Goal: Task Accomplishment & Management: Use online tool/utility

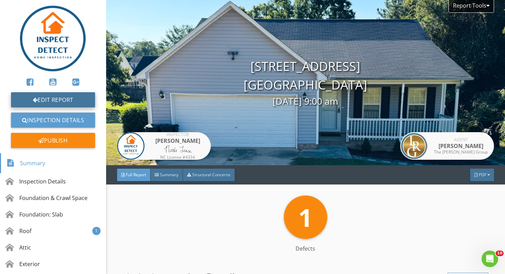
click at [90, 99] on link "Edit Report" at bounding box center [53, 99] width 84 height 15
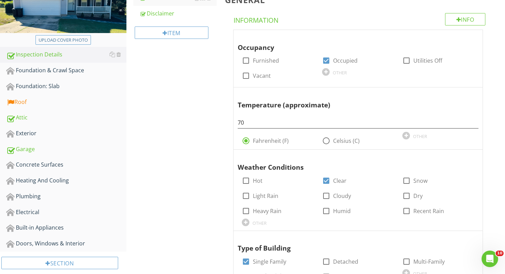
scroll to position [153, 0]
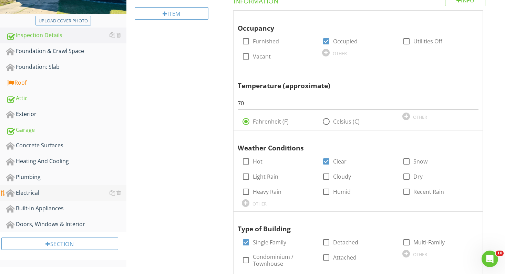
click at [28, 194] on div "Electrical" at bounding box center [66, 193] width 120 height 9
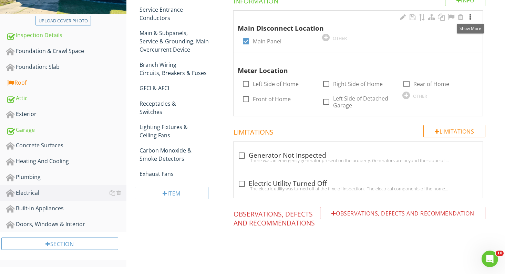
click at [472, 17] on div at bounding box center [470, 17] width 8 height 7
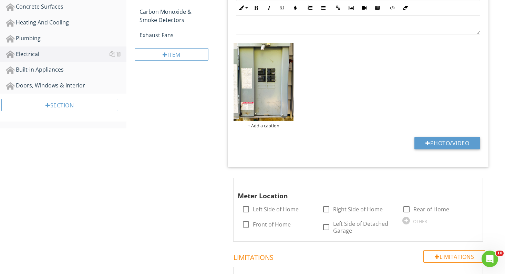
scroll to position [293, 0]
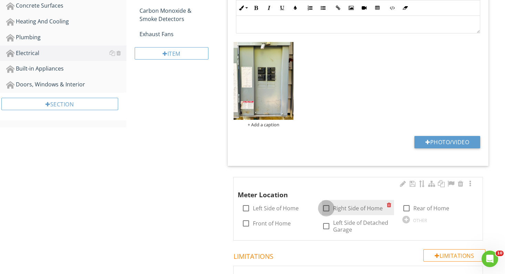
click at [324, 206] on div at bounding box center [327, 209] width 12 height 12
checkbox input "true"
click at [472, 184] on div at bounding box center [470, 184] width 8 height 7
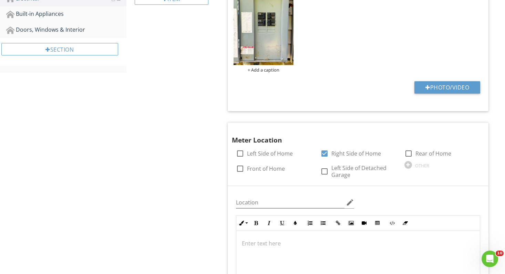
scroll to position [253, 0]
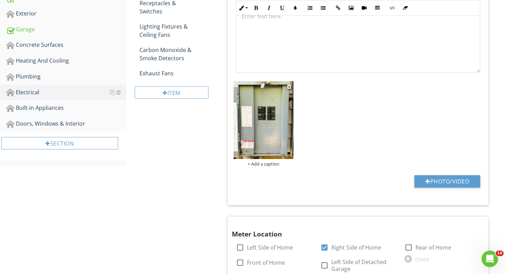
click at [265, 132] on img at bounding box center [264, 120] width 60 height 78
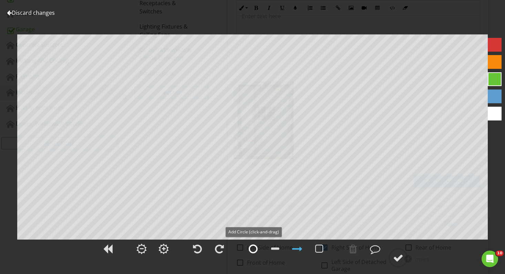
click at [253, 246] on div at bounding box center [253, 249] width 9 height 10
click at [253, 250] on div at bounding box center [253, 249] width 9 height 10
click at [403, 255] on div at bounding box center [398, 258] width 10 height 10
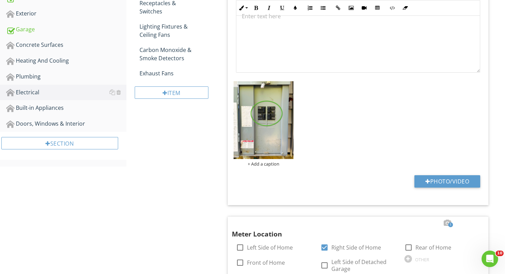
click at [291, 45] on div at bounding box center [358, 38] width 244 height 69
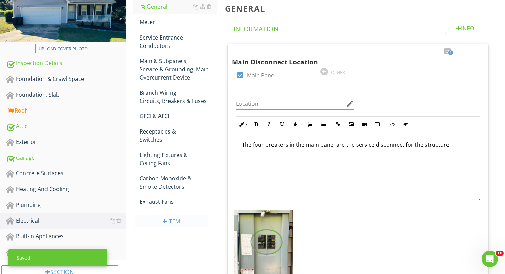
scroll to position [49, 0]
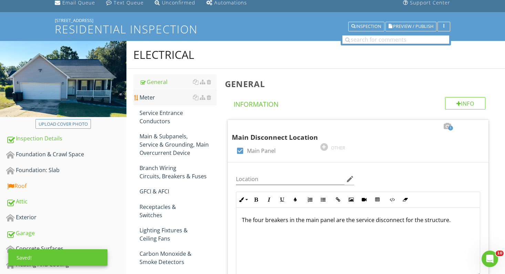
click at [153, 96] on div "Meter" at bounding box center [179, 97] width 78 height 8
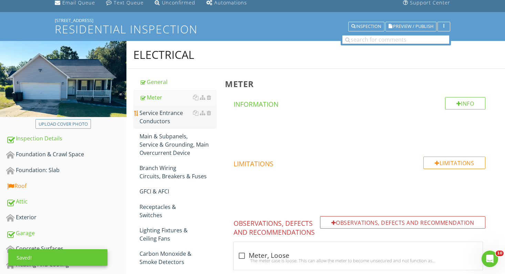
click at [168, 115] on div "Service Entrance Conductors" at bounding box center [179, 117] width 78 height 17
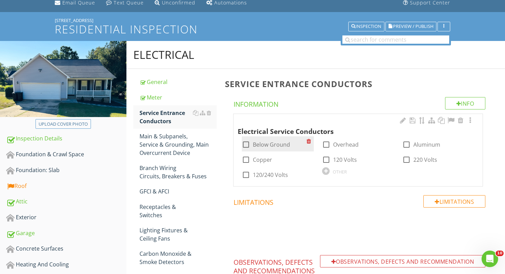
click at [245, 142] on div at bounding box center [246, 145] width 12 height 12
checkbox input "true"
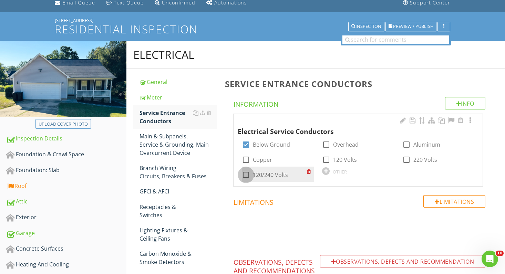
click at [248, 174] on div at bounding box center [246, 175] width 12 height 12
checkbox input "true"
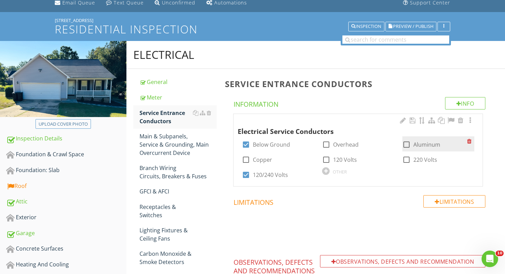
click at [406, 145] on div at bounding box center [407, 145] width 12 height 12
checkbox input "true"
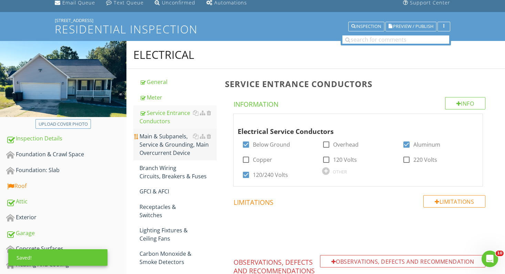
click at [145, 151] on div "Main & Subpanels, Service & Grounding, Main Overcurrent Device" at bounding box center [179, 144] width 78 height 25
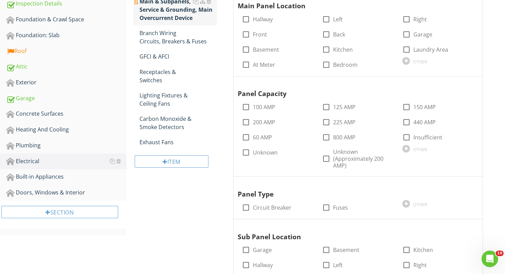
scroll to position [188, 0]
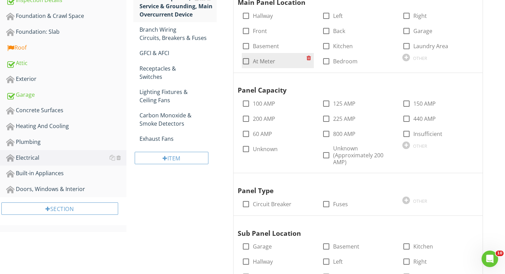
click at [244, 60] on div at bounding box center [246, 61] width 12 height 12
checkbox input "true"
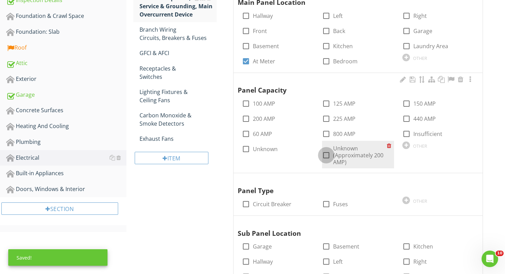
click at [327, 153] on div at bounding box center [327, 156] width 12 height 12
checkbox input "true"
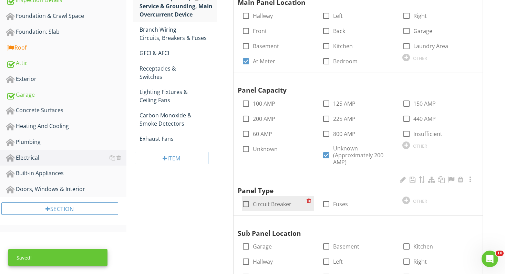
click at [244, 203] on div at bounding box center [246, 205] width 12 height 12
checkbox input "true"
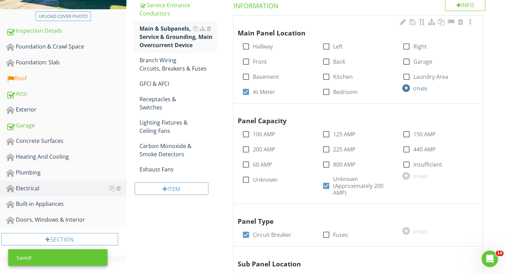
scroll to position [152, 0]
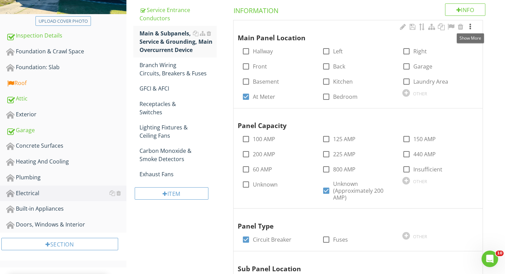
click at [471, 24] on div at bounding box center [470, 26] width 8 height 7
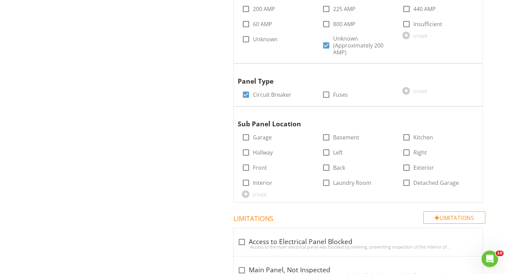
scroll to position [578, 0]
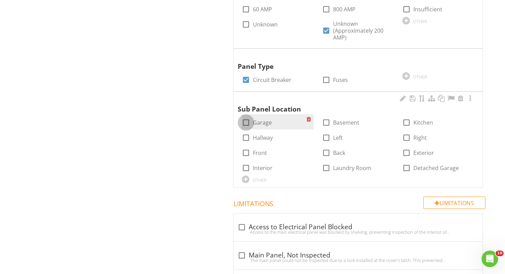
click at [246, 122] on div at bounding box center [246, 123] width 12 height 12
checkbox input "true"
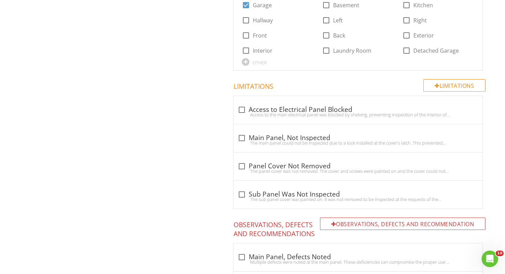
scroll to position [713, 0]
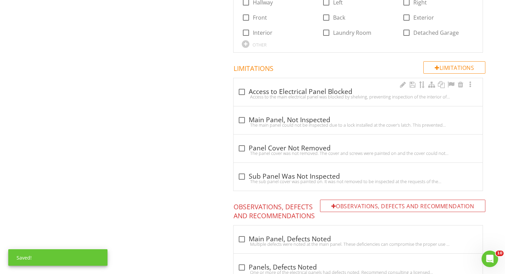
click at [242, 89] on div at bounding box center [242, 92] width 12 height 12
checkbox input "true"
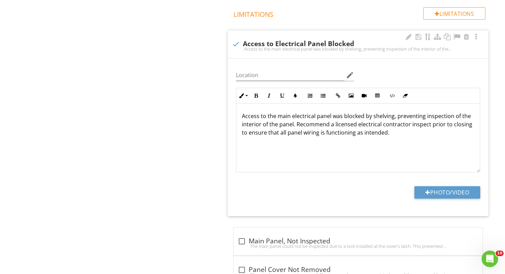
scroll to position [771, 0]
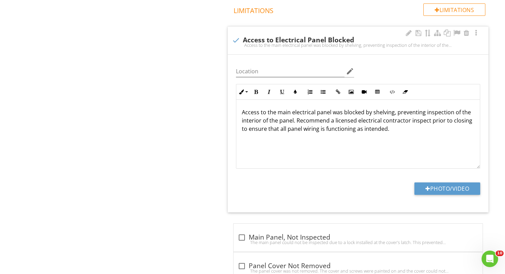
click at [292, 111] on p "Access to the main electrical panel was blocked by shelving, preventing inspect…" at bounding box center [358, 120] width 233 height 25
drag, startPoint x: 314, startPoint y: 109, endPoint x: 277, endPoint y: 109, distance: 36.9
click at [277, 109] on p "Access to the main electrical panel was blocked by shelving, preventing inspect…" at bounding box center [358, 120] width 233 height 25
click at [365, 110] on p "Access to the sub panel was blocked by shelving, preventing inspection of the i…" at bounding box center [358, 120] width 233 height 25
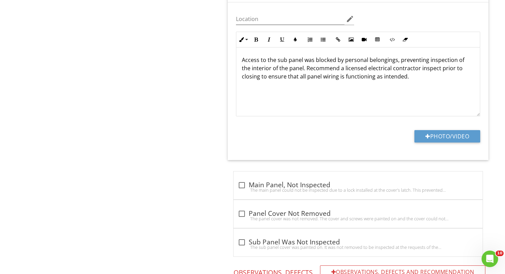
scroll to position [838, 0]
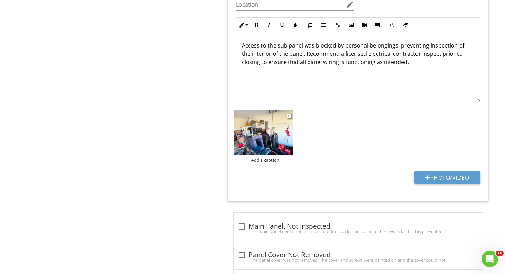
click at [268, 128] on img at bounding box center [264, 133] width 60 height 45
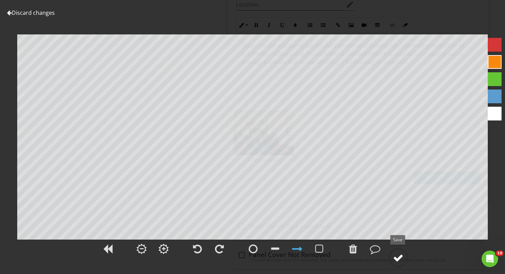
click at [400, 259] on div at bounding box center [398, 258] width 10 height 10
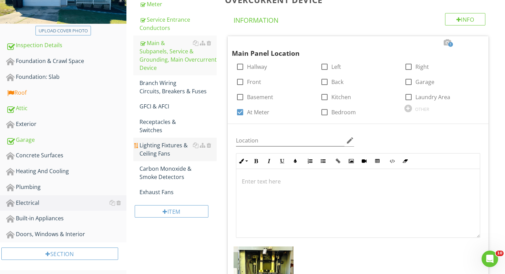
scroll to position [128, 0]
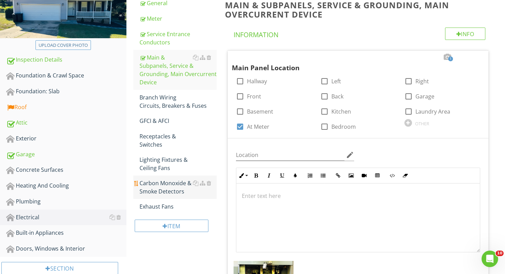
click at [168, 186] on div "Carbon Monoxide & Smoke Detectors" at bounding box center [179, 187] width 78 height 17
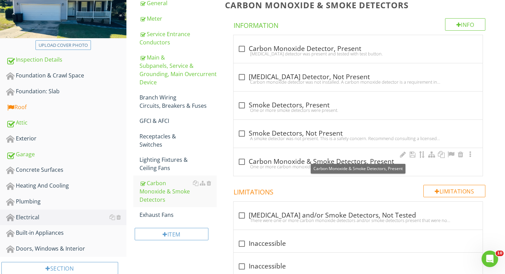
click at [239, 161] on div at bounding box center [242, 162] width 12 height 12
checkbox input "true"
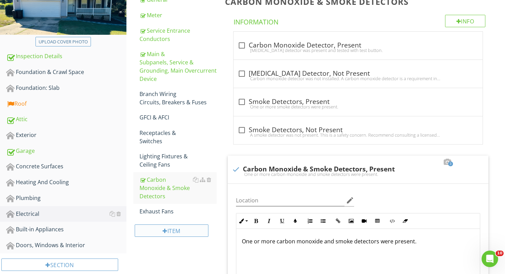
scroll to position [97, 0]
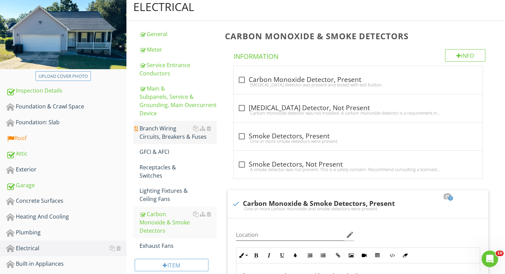
click at [159, 132] on div "Branch Wiring Circuits, Breakers & Fuses" at bounding box center [179, 132] width 78 height 17
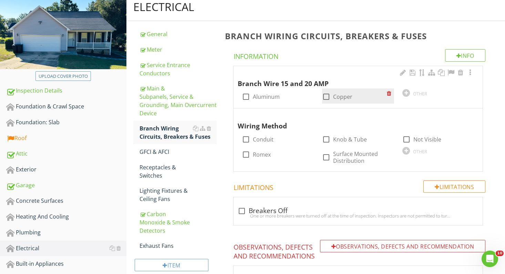
click at [328, 97] on div at bounding box center [327, 97] width 12 height 12
checkbox input "true"
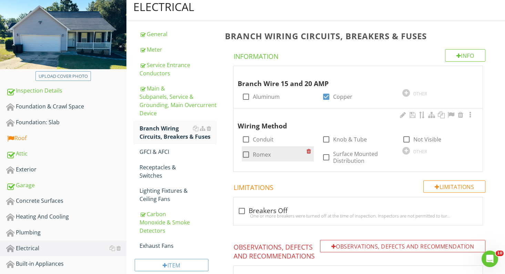
click at [245, 155] on div at bounding box center [246, 155] width 12 height 12
checkbox input "true"
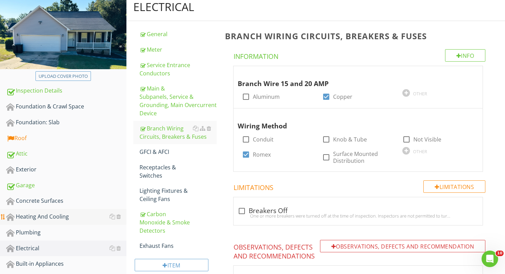
click at [45, 219] on div "Heating And Cooling" at bounding box center [66, 217] width 120 height 9
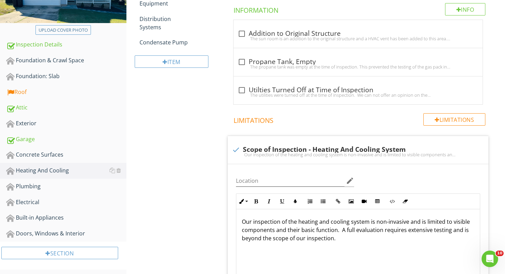
scroll to position [114, 0]
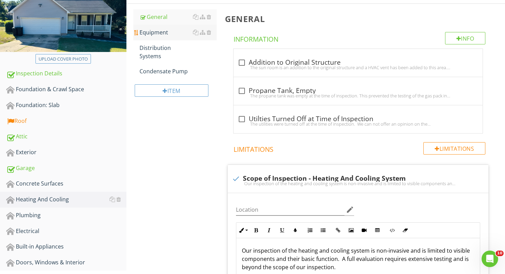
click at [166, 36] on div "Equipment" at bounding box center [179, 32] width 78 height 8
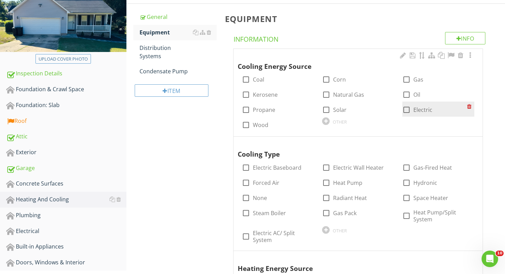
click at [408, 110] on div at bounding box center [407, 110] width 12 height 12
checkbox input "true"
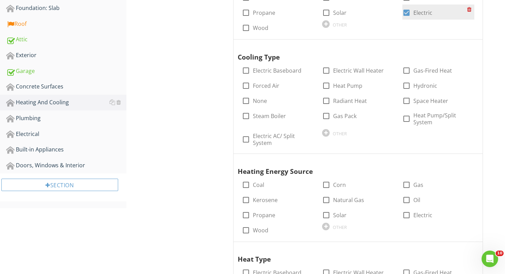
scroll to position [249, 0]
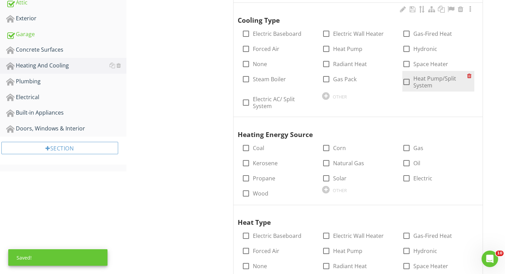
click at [407, 81] on div at bounding box center [407, 82] width 12 height 12
checkbox input "true"
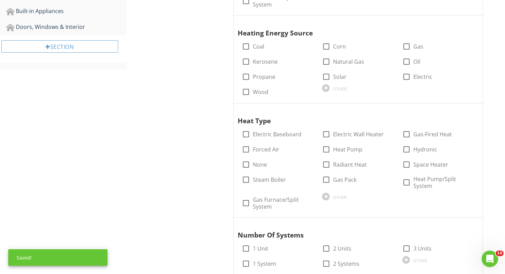
scroll to position [406, 0]
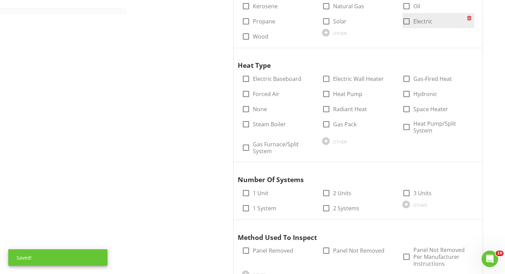
click at [407, 18] on div at bounding box center [407, 22] width 12 height 12
checkbox input "true"
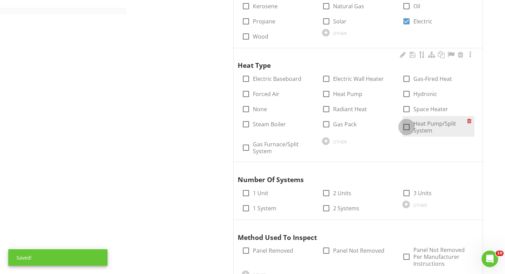
click at [408, 122] on div at bounding box center [407, 127] width 12 height 12
checkbox input "true"
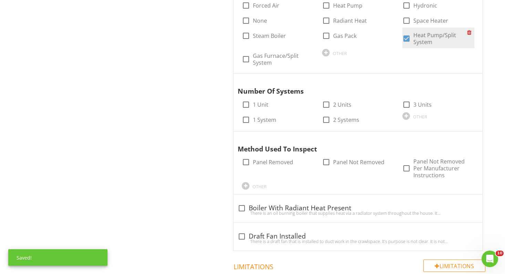
scroll to position [542, 0]
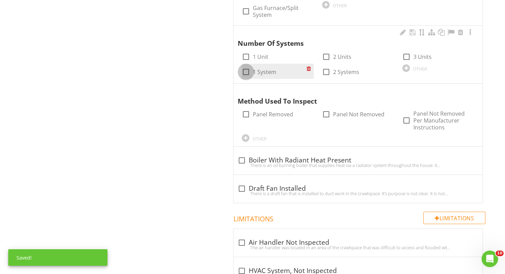
click at [246, 70] on div at bounding box center [246, 72] width 12 height 12
checkbox input "true"
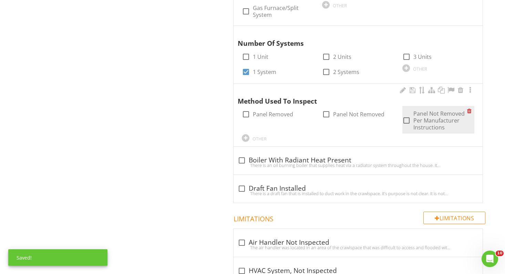
click at [406, 116] on div at bounding box center [407, 121] width 12 height 12
checkbox input "true"
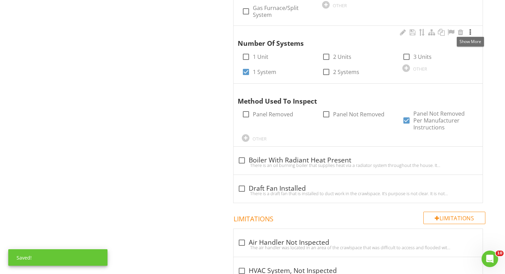
click at [470, 29] on div at bounding box center [470, 32] width 8 height 7
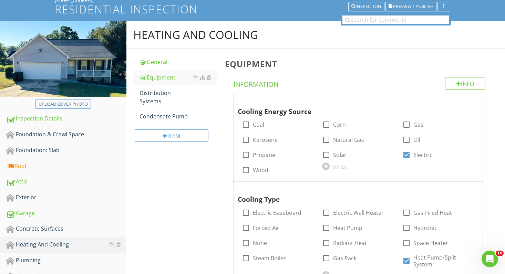
scroll to position [61, 0]
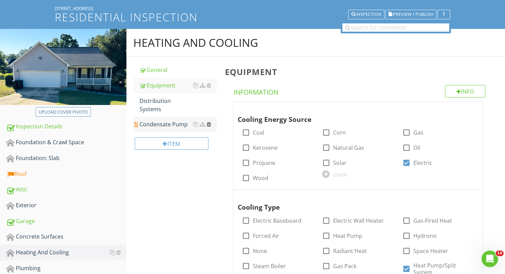
click at [209, 122] on div at bounding box center [209, 125] width 4 height 6
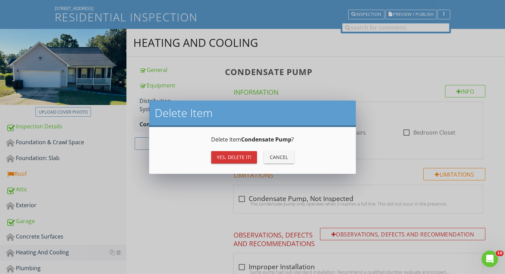
click at [233, 155] on div "Yes, Delete it!" at bounding box center [234, 157] width 35 height 7
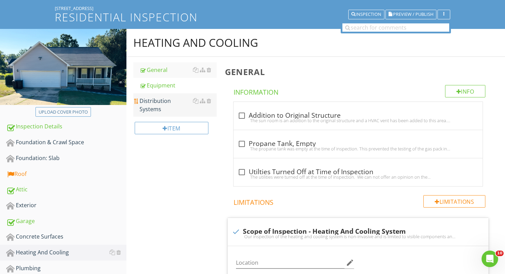
click at [184, 103] on div "Distribution Systems" at bounding box center [179, 105] width 78 height 17
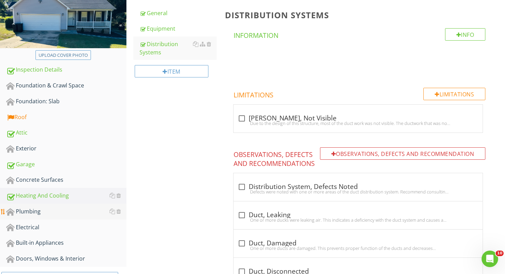
scroll to position [117, 0]
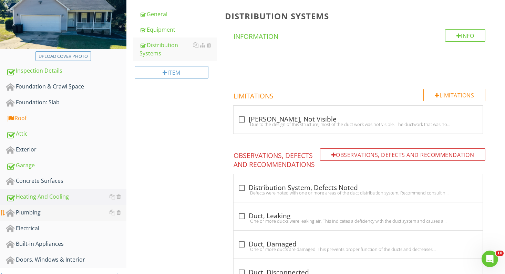
click at [35, 206] on link "Plumbing" at bounding box center [66, 213] width 120 height 16
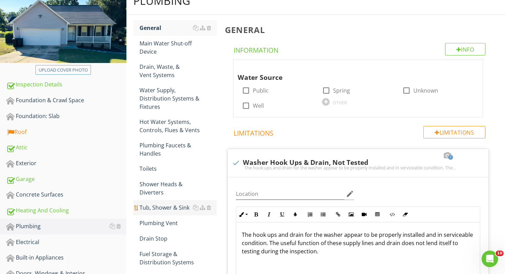
scroll to position [33, 0]
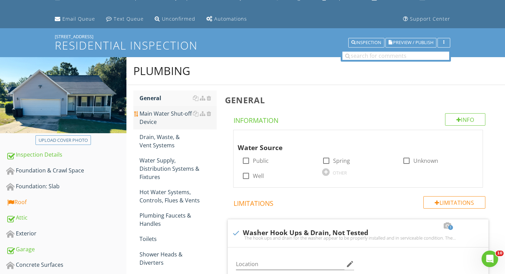
click at [159, 118] on div "Main Water Shut-off Device" at bounding box center [179, 118] width 78 height 17
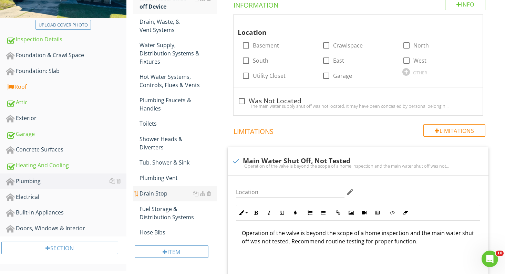
scroll to position [142, 0]
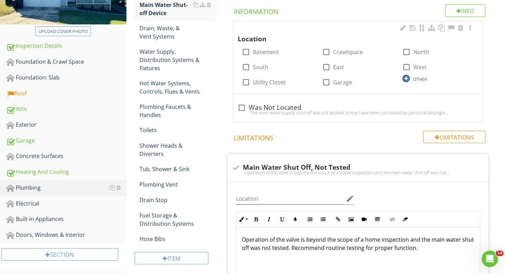
click at [407, 80] on div at bounding box center [407, 79] width 8 height 8
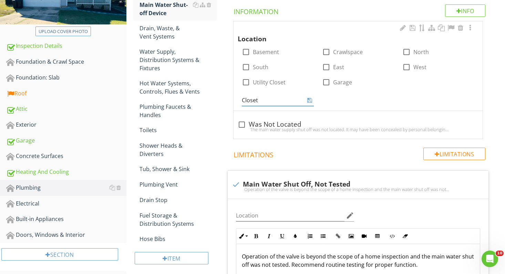
type input "Closet"
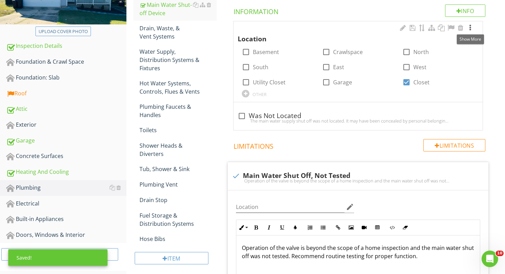
click at [470, 24] on div at bounding box center [470, 27] width 8 height 7
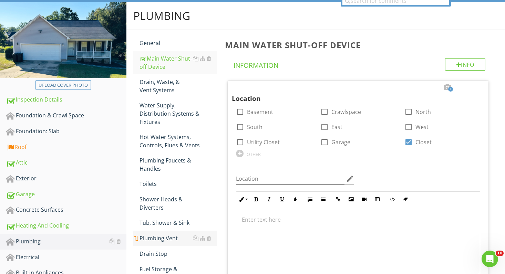
scroll to position [86, 0]
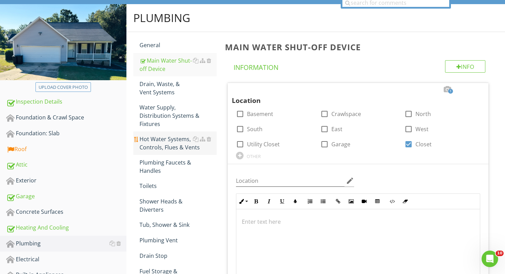
click at [161, 141] on div "Hot Water Systems, Controls, Flues & Vents" at bounding box center [179, 143] width 78 height 17
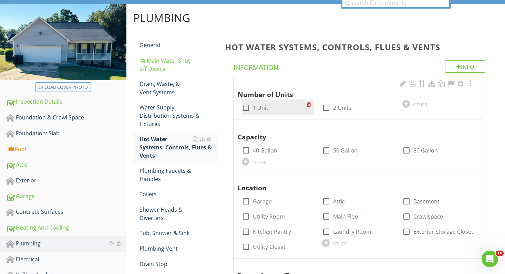
click at [245, 106] on div at bounding box center [246, 108] width 12 height 12
checkbox input "true"
click at [470, 82] on div at bounding box center [470, 83] width 8 height 7
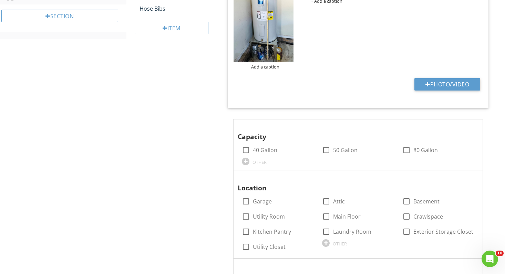
scroll to position [394, 0]
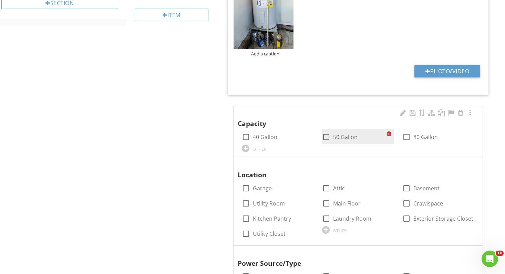
click at [328, 134] on div at bounding box center [327, 137] width 12 height 12
checkbox input "true"
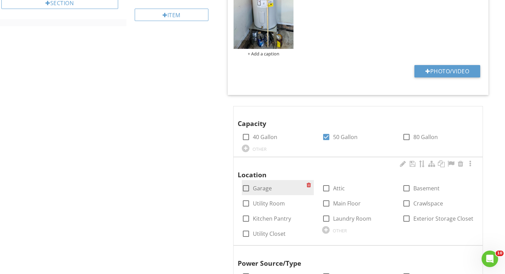
click at [246, 187] on div at bounding box center [246, 189] width 12 height 12
checkbox input "true"
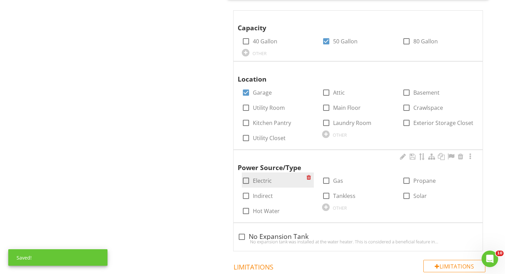
click at [246, 178] on div at bounding box center [246, 181] width 12 height 12
checkbox input "true"
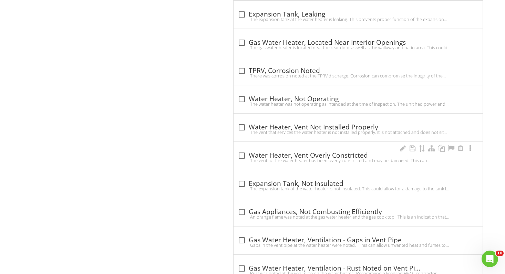
scroll to position [1172, 0]
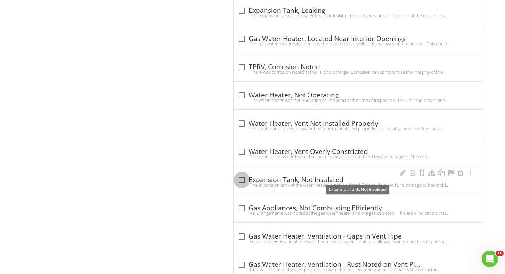
click at [242, 178] on div at bounding box center [242, 180] width 12 height 12
checkbox input "true"
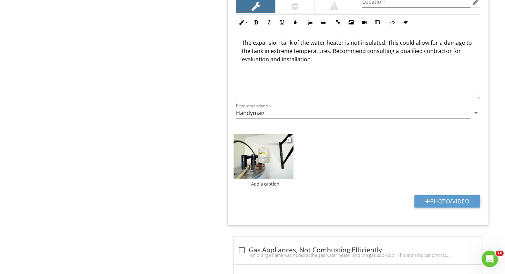
scroll to position [1425, 0]
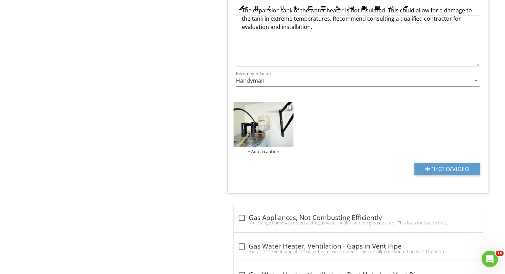
click at [260, 110] on img at bounding box center [264, 124] width 60 height 45
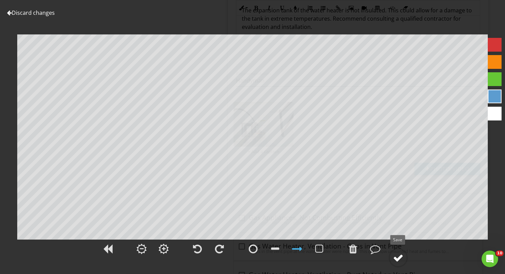
click at [402, 258] on div at bounding box center [398, 258] width 10 height 10
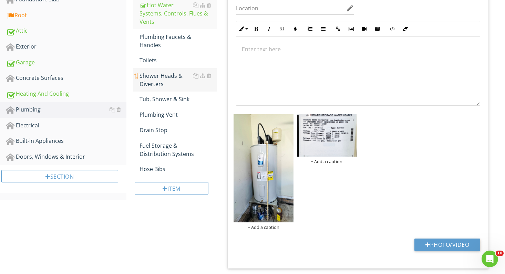
scroll to position [221, 0]
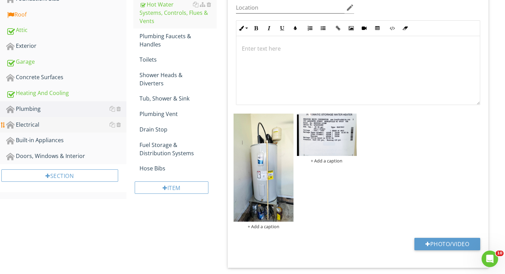
click at [37, 121] on div "Electrical" at bounding box center [66, 125] width 120 height 9
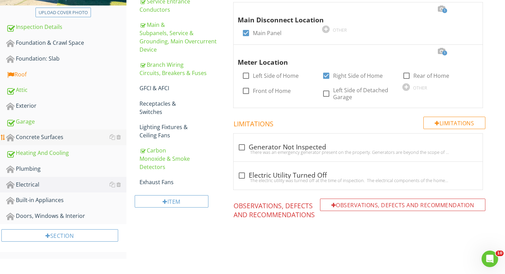
scroll to position [161, 0]
click at [65, 135] on div "Concrete Surfaces" at bounding box center [66, 137] width 120 height 9
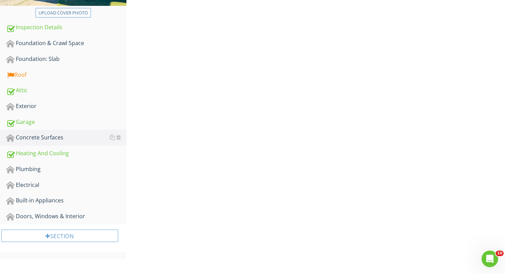
scroll to position [145, 0]
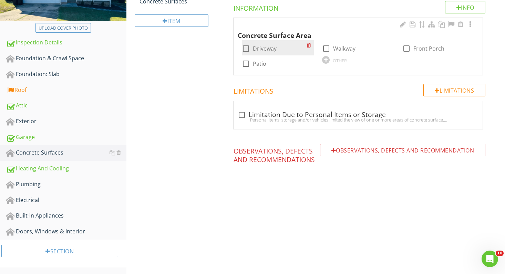
click at [247, 48] on div at bounding box center [246, 49] width 12 height 12
checkbox input "true"
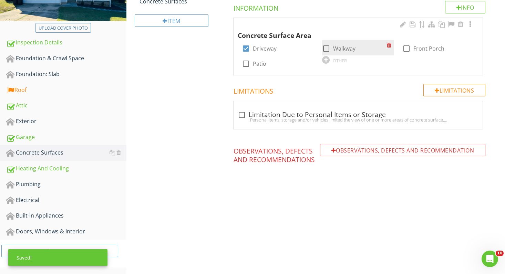
click at [327, 48] on div at bounding box center [327, 49] width 12 height 12
checkbox input "true"
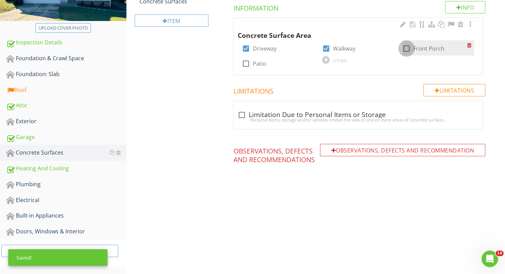
click at [407, 46] on div at bounding box center [407, 49] width 12 height 12
checkbox input "true"
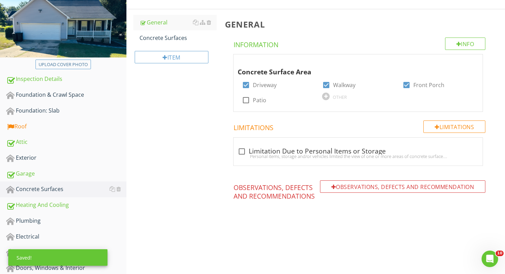
scroll to position [101, 0]
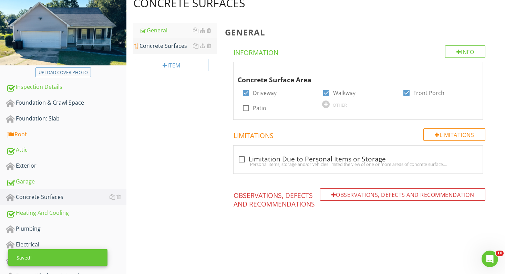
click at [183, 43] on div "Concrete Surfaces" at bounding box center [179, 46] width 78 height 8
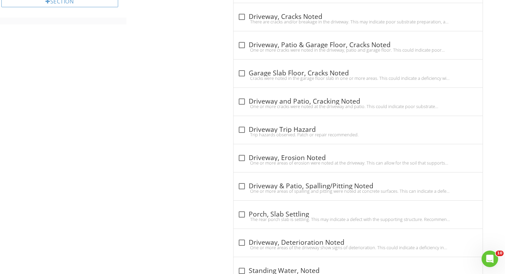
scroll to position [395, 0]
click at [244, 12] on div at bounding box center [242, 17] width 12 height 12
checkbox input "true"
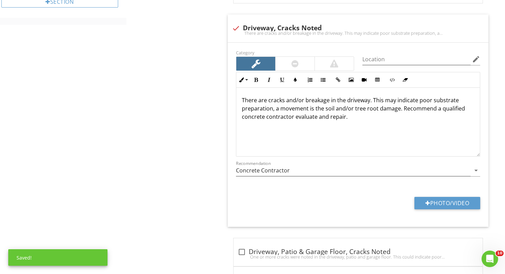
scroll to position [400, 0]
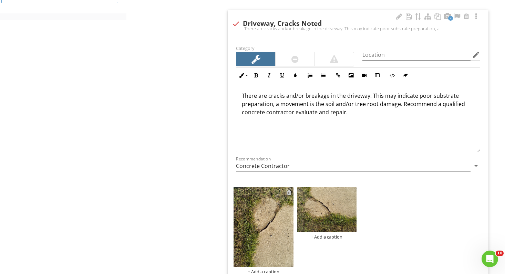
click at [290, 190] on div at bounding box center [289, 193] width 4 height 6
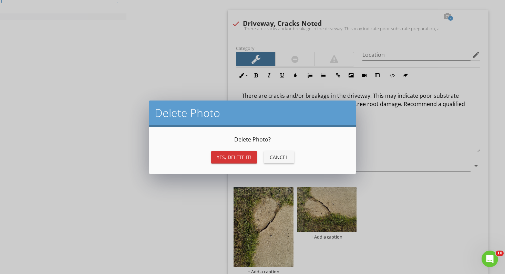
click at [233, 158] on div "Yes, Delete it!" at bounding box center [234, 157] width 35 height 7
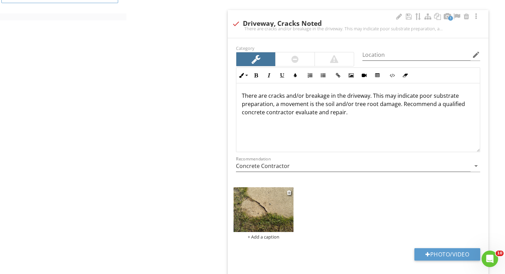
click at [254, 209] on img at bounding box center [264, 209] width 60 height 45
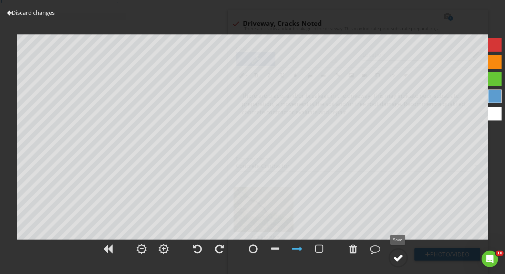
click at [397, 256] on div at bounding box center [398, 258] width 10 height 10
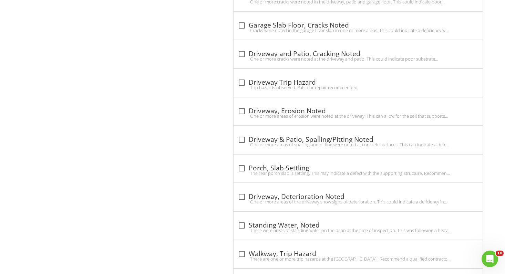
scroll to position [707, 0]
click at [242, 167] on div at bounding box center [242, 168] width 12 height 12
checkbox input "true"
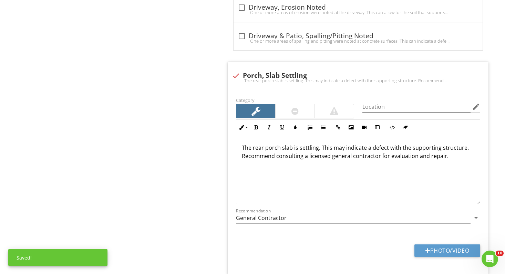
scroll to position [818, 0]
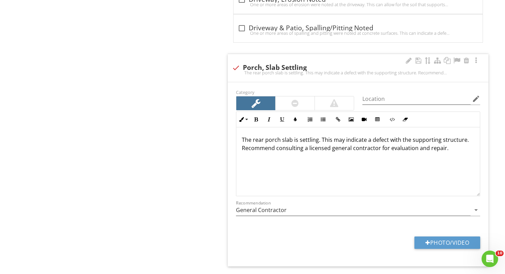
click at [263, 138] on p "The rear porch slab is settling. This may indicate a defect with the supporting…" at bounding box center [358, 144] width 233 height 17
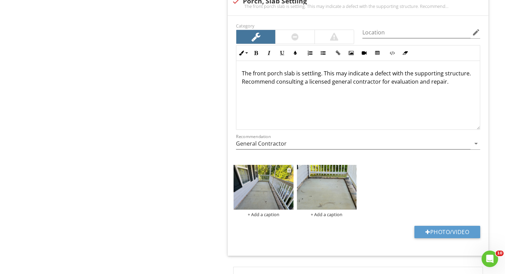
scroll to position [885, 0]
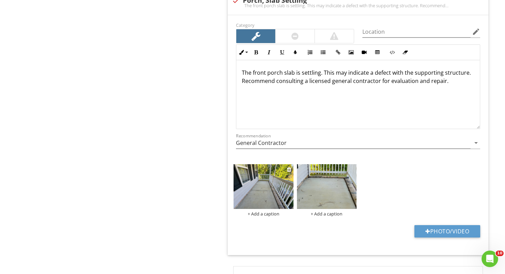
click at [264, 200] on img at bounding box center [264, 186] width 60 height 45
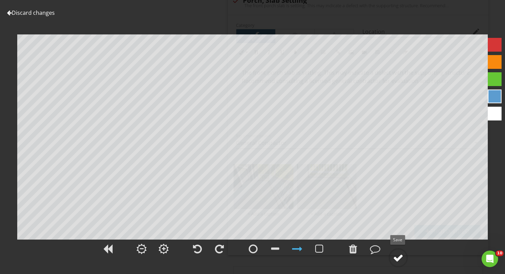
click at [397, 257] on div at bounding box center [398, 258] width 10 height 10
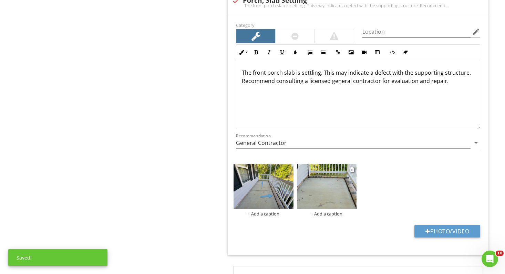
click at [333, 194] on img at bounding box center [327, 186] width 60 height 45
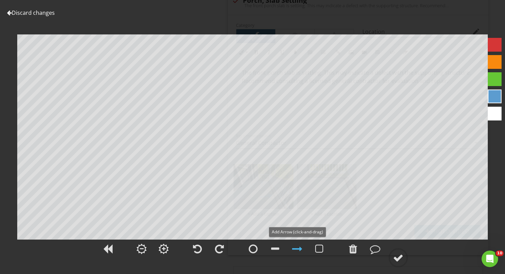
click at [297, 248] on div at bounding box center [297, 249] width 10 height 10
click at [402, 256] on div at bounding box center [398, 258] width 10 height 10
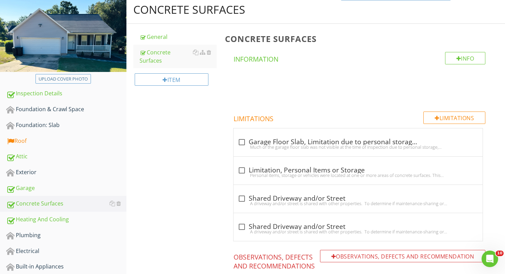
scroll to position [94, 0]
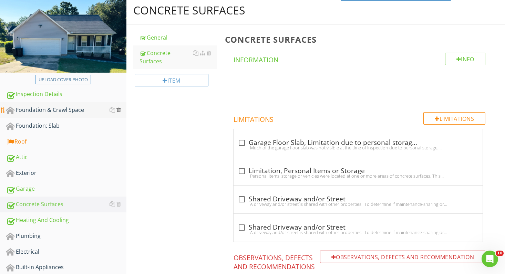
click at [119, 110] on div at bounding box center [118, 110] width 4 height 6
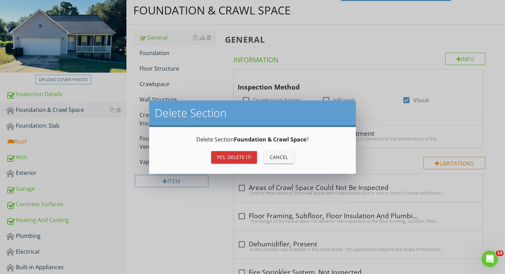
click at [229, 159] on div "Yes, Delete it!" at bounding box center [234, 157] width 35 height 7
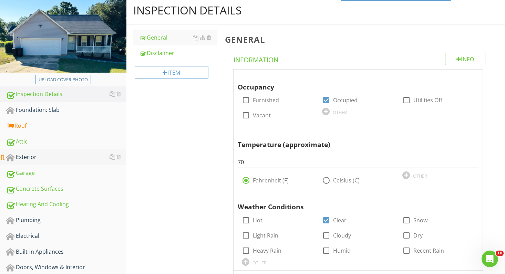
click at [31, 154] on div "Exterior" at bounding box center [66, 157] width 120 height 9
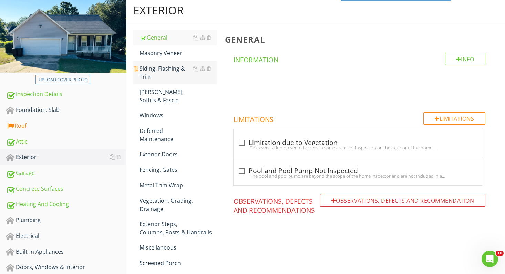
click at [153, 72] on div "Siding, Flashing & Trim" at bounding box center [179, 72] width 78 height 17
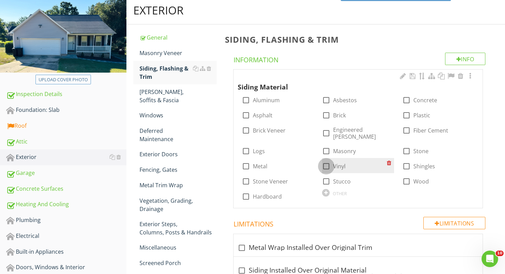
click at [326, 161] on div at bounding box center [327, 167] width 12 height 12
checkbox input "true"
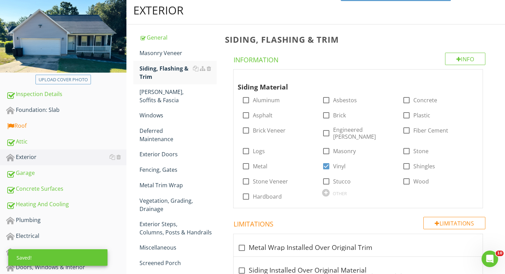
click at [226, 171] on span "Siding Material check_box_outline_blank Aluminum check_box_outline_blank Asbest…" at bounding box center [359, 139] width 269 height 140
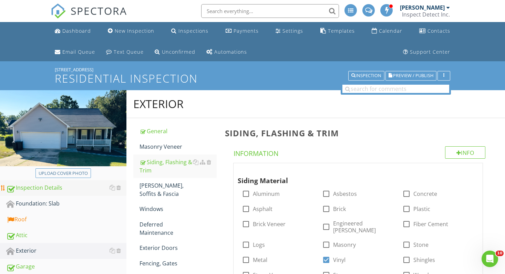
click at [47, 190] on div "Inspection Details" at bounding box center [66, 188] width 120 height 9
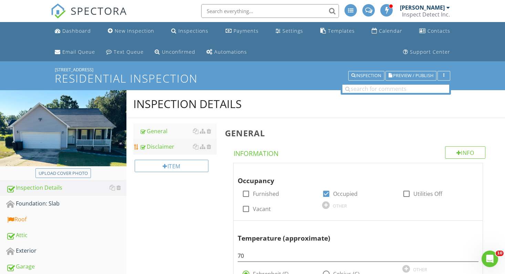
click at [169, 146] on div "Disclaimer" at bounding box center [179, 147] width 78 height 8
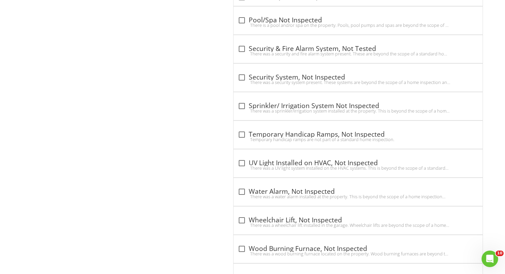
scroll to position [1211, 0]
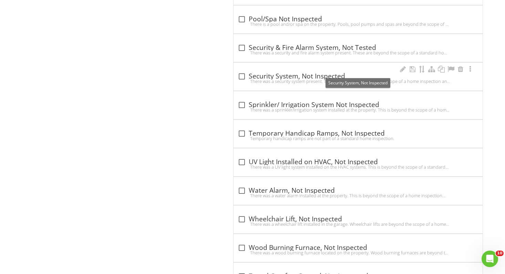
click at [243, 75] on div at bounding box center [242, 77] width 12 height 12
checkbox input "true"
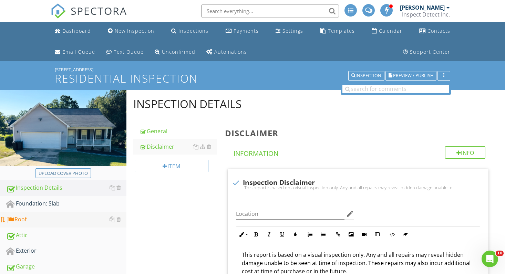
scroll to position [0, 0]
click at [41, 251] on div "Exterior" at bounding box center [66, 251] width 120 height 9
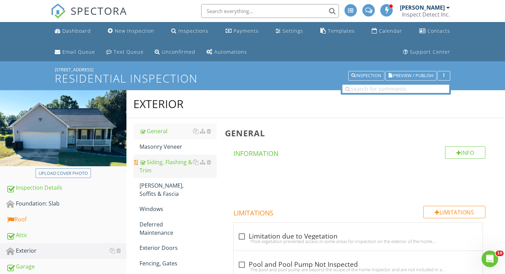
click at [168, 163] on div "Siding, Flashing & Trim" at bounding box center [179, 166] width 78 height 17
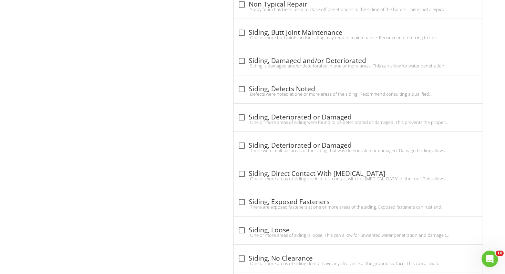
scroll to position [987, 0]
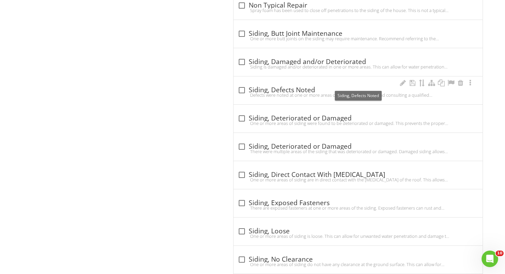
click at [243, 84] on div at bounding box center [242, 90] width 12 height 12
checkbox input "true"
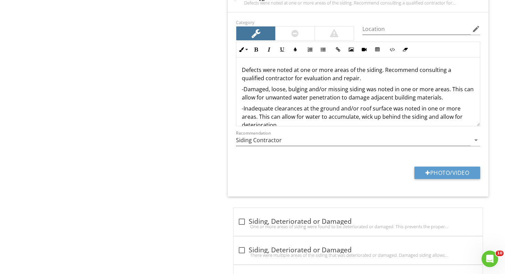
scroll to position [1091, 0]
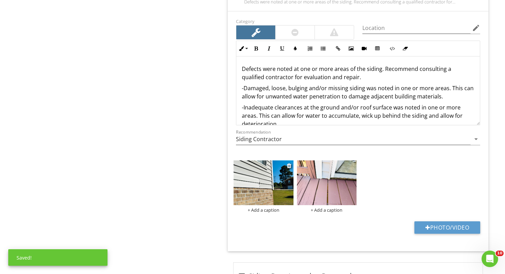
click at [257, 207] on div "+ Add a caption" at bounding box center [264, 210] width 60 height 6
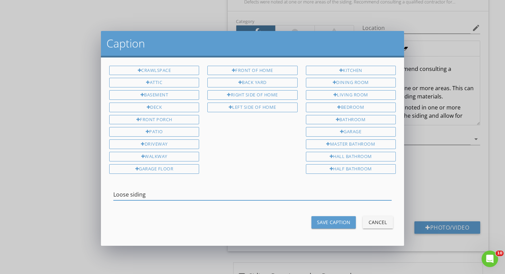
type input "Loose siding"
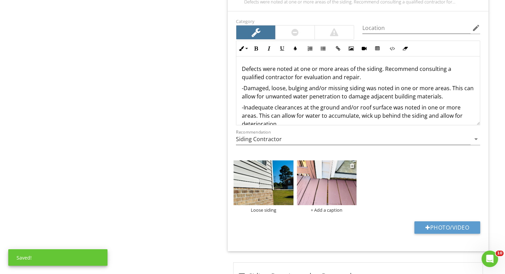
click at [330, 207] on div "+ Add a caption" at bounding box center [327, 210] width 60 height 6
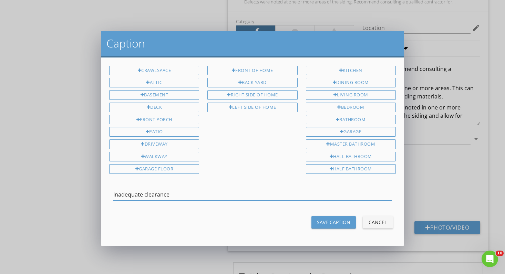
type input "Inadequate clearance"
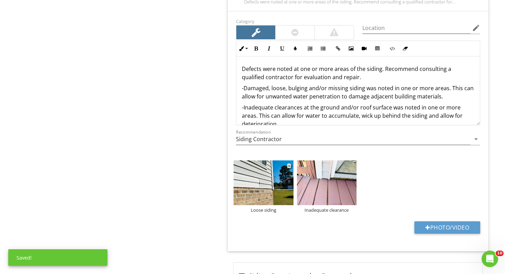
click at [259, 181] on img at bounding box center [264, 183] width 60 height 45
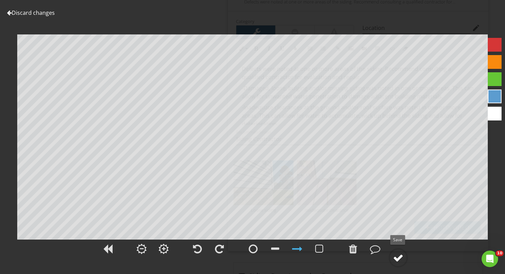
click at [399, 257] on div at bounding box center [398, 258] width 10 height 10
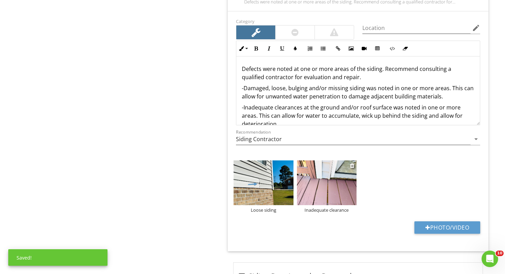
click at [338, 175] on img at bounding box center [327, 183] width 60 height 45
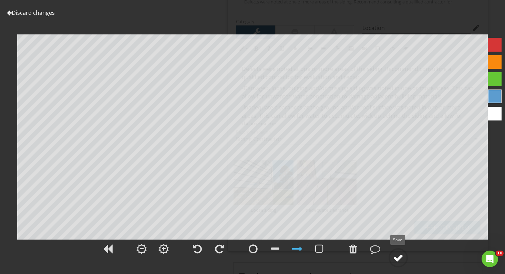
click at [403, 258] on div at bounding box center [398, 258] width 10 height 10
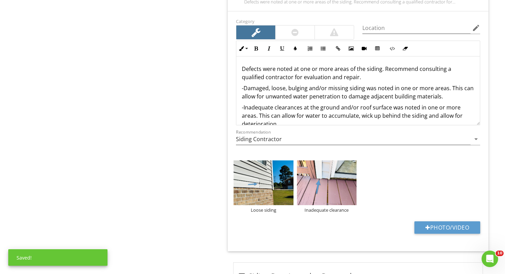
click at [200, 173] on div "Exterior General Masonry Veneer Siding, Flashing & Trim Eaves, Soffits & Fascia…" at bounding box center [315, 68] width 379 height 2139
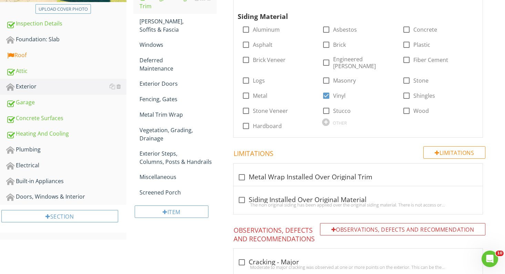
scroll to position [164, 0]
click at [27, 59] on div "Roof" at bounding box center [66, 55] width 120 height 9
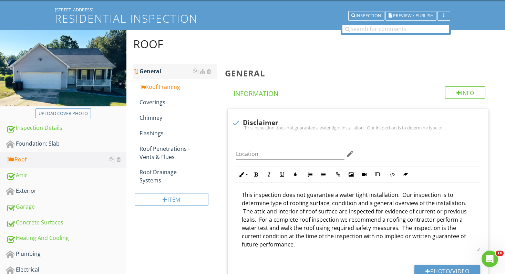
scroll to position [49, 0]
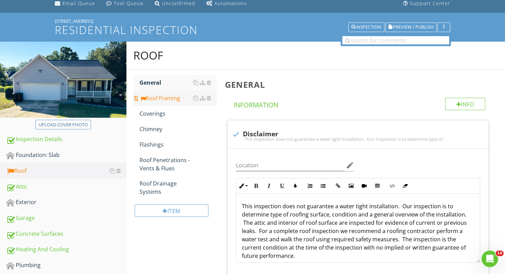
click at [162, 99] on div "Roof Framing" at bounding box center [179, 98] width 78 height 8
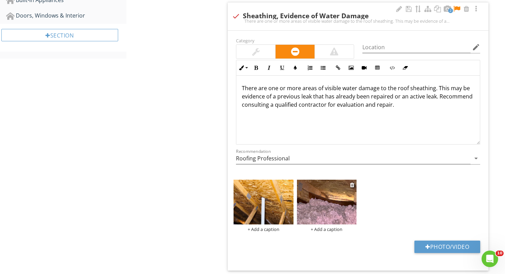
scroll to position [312, 0]
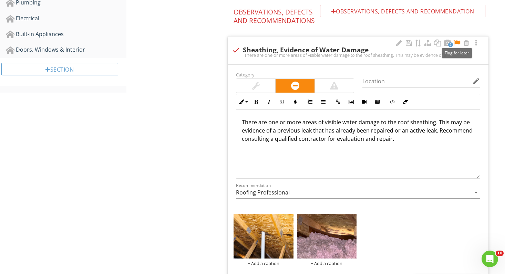
click at [458, 41] on div at bounding box center [457, 43] width 8 height 7
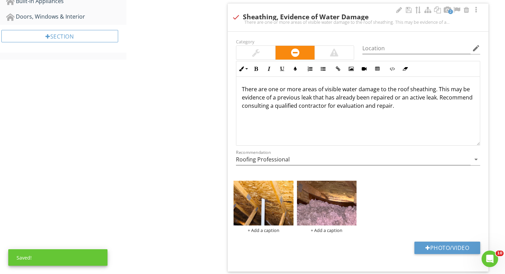
scroll to position [384, 0]
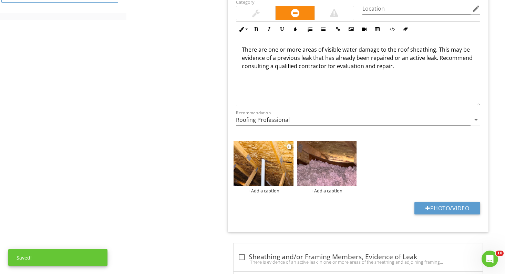
click at [263, 150] on img at bounding box center [264, 163] width 60 height 45
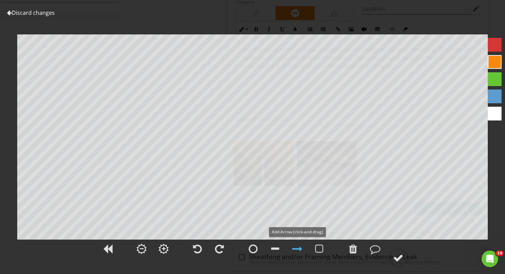
click at [294, 247] on div at bounding box center [297, 249] width 10 height 10
click at [398, 257] on div at bounding box center [398, 258] width 10 height 10
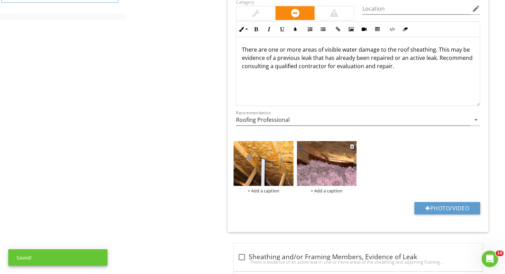
click at [332, 166] on img at bounding box center [327, 163] width 60 height 45
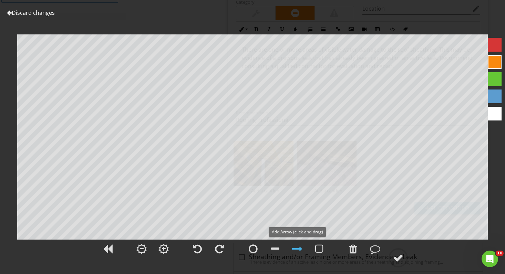
click at [298, 247] on div at bounding box center [297, 249] width 10 height 10
click at [398, 254] on div at bounding box center [398, 258] width 10 height 10
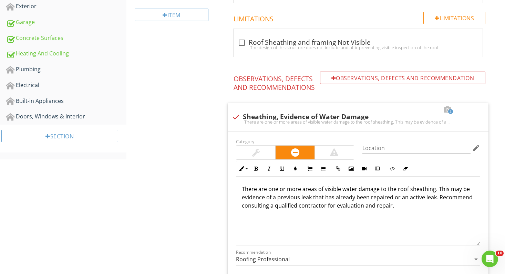
scroll to position [224, 0]
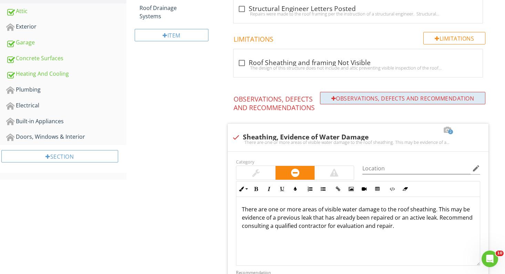
click at [351, 98] on div "Observations, Defects and Recommendation" at bounding box center [403, 98] width 166 height 12
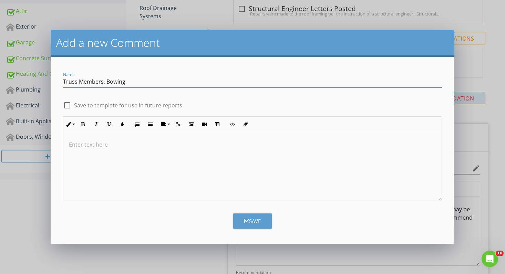
type input "Truss Members, Bowing"
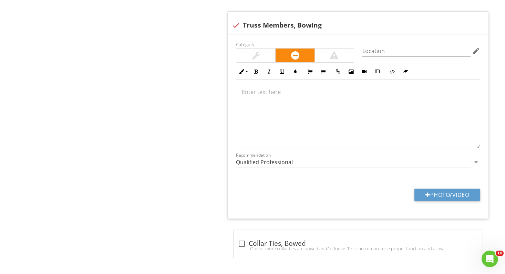
scroll to position [1657, 0]
click at [477, 159] on icon "arrow_drop_down" at bounding box center [476, 163] width 8 height 8
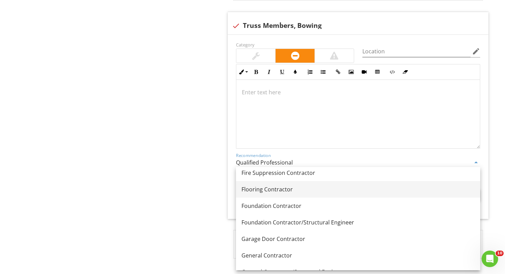
scroll to position [454, 0]
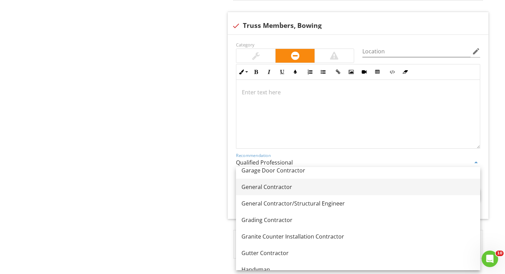
click at [291, 188] on div "General Contractor" at bounding box center [358, 187] width 233 height 8
type input "General Contractor"
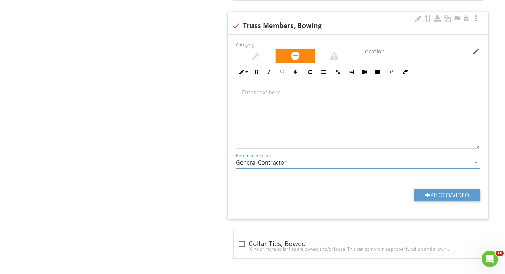
click at [286, 85] on div at bounding box center [358, 114] width 244 height 69
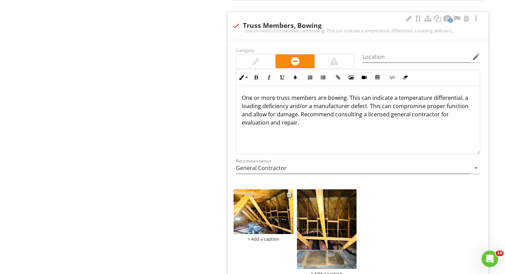
click at [258, 237] on div "+ Add a caption" at bounding box center [264, 239] width 60 height 6
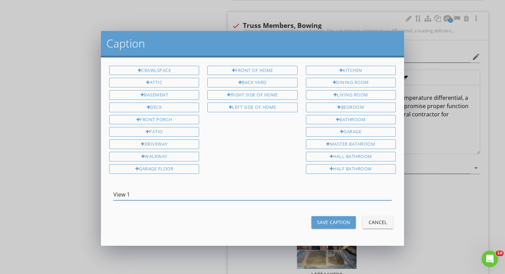
type input "View 1"
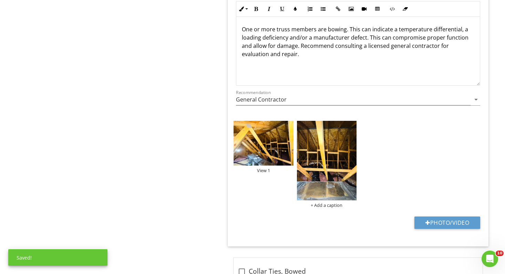
scroll to position [1740, 0]
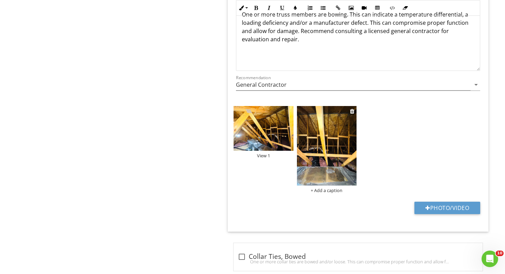
click at [337, 190] on div "+ Add a caption" at bounding box center [327, 191] width 60 height 6
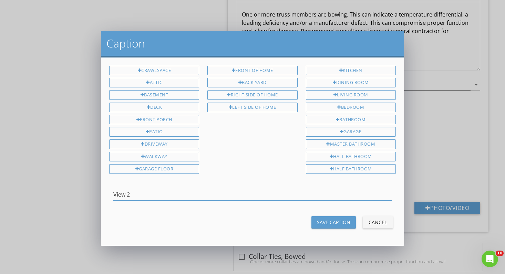
type input "View 2"
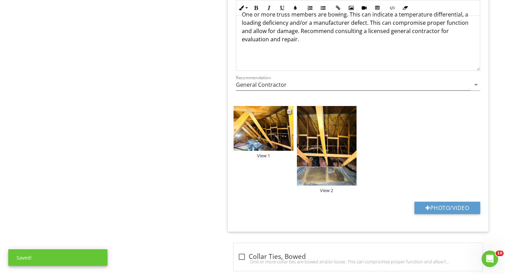
click at [270, 132] on img at bounding box center [264, 128] width 60 height 45
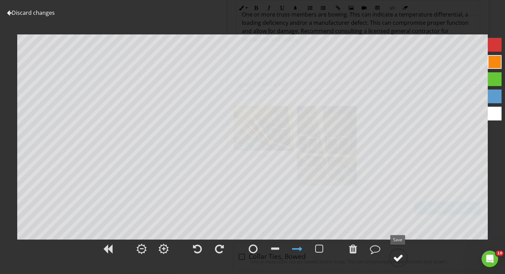
click at [399, 255] on div at bounding box center [398, 258] width 10 height 10
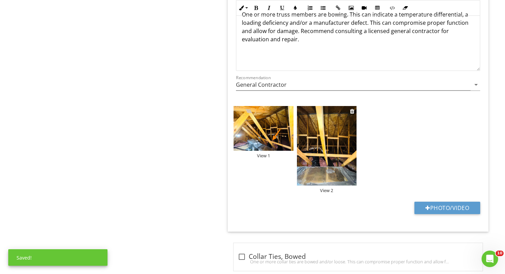
click at [321, 153] on img at bounding box center [327, 146] width 60 height 80
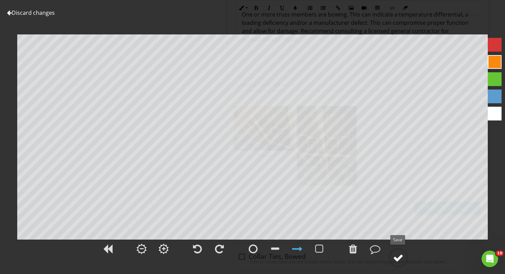
click at [404, 257] on div at bounding box center [398, 258] width 10 height 10
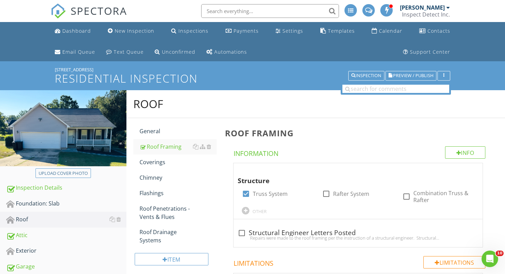
scroll to position [0, 0]
click at [61, 202] on div "Foundation: Slab" at bounding box center [66, 204] width 120 height 9
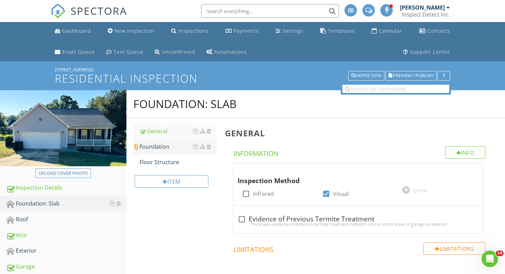
click at [169, 144] on div "Foundation" at bounding box center [179, 147] width 78 height 8
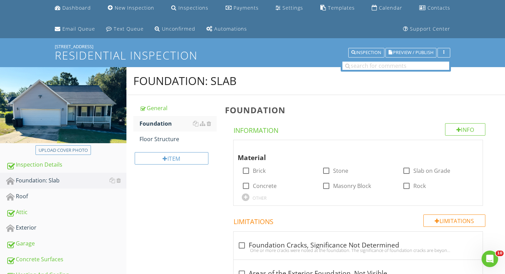
scroll to position [66, 0]
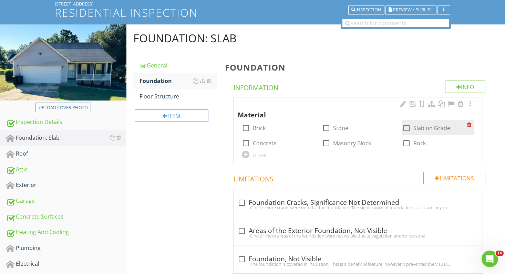
click at [407, 128] on div at bounding box center [407, 128] width 12 height 12
checkbox input "true"
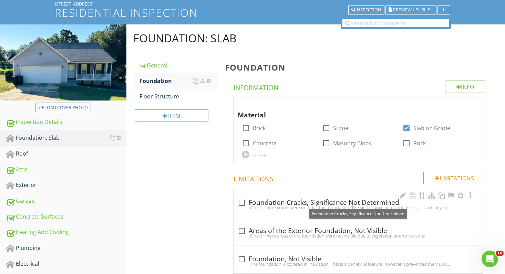
click at [243, 199] on div at bounding box center [242, 203] width 12 height 12
checkbox input "true"
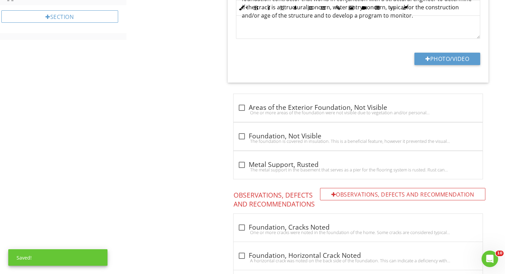
scroll to position [399, 0]
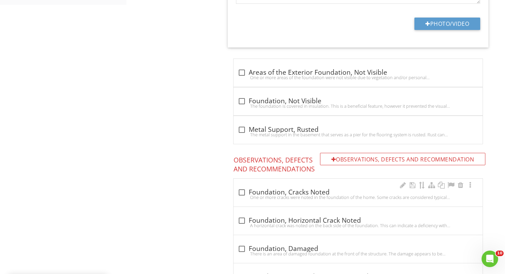
click at [242, 193] on div at bounding box center [242, 193] width 12 height 12
checkbox input "true"
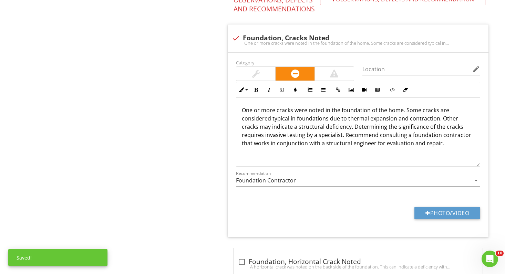
scroll to position [560, 0]
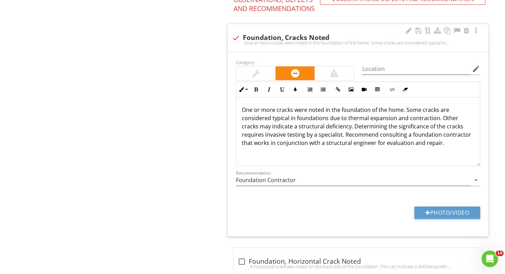
click at [265, 68] on div at bounding box center [255, 74] width 39 height 14
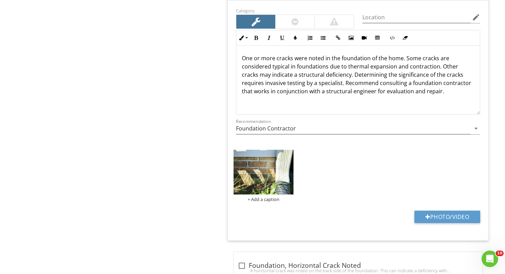
scroll to position [617, 0]
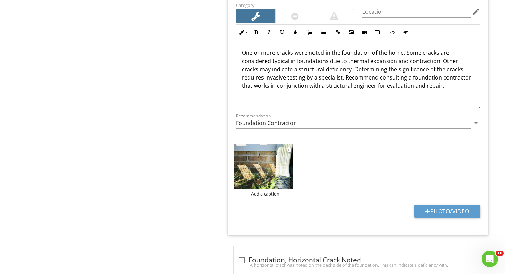
click at [259, 169] on img at bounding box center [264, 166] width 60 height 45
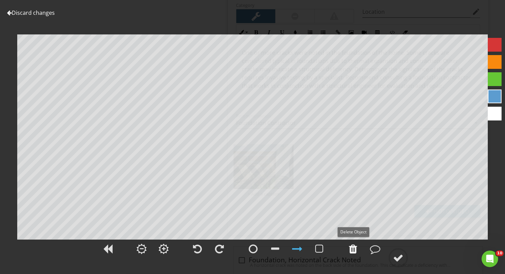
click at [354, 250] on div at bounding box center [353, 249] width 8 height 10
click at [298, 248] on div at bounding box center [297, 249] width 10 height 10
click at [353, 247] on div at bounding box center [353, 249] width 8 height 10
click at [354, 248] on div at bounding box center [353, 249] width 8 height 10
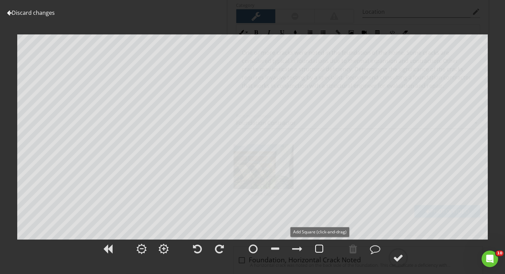
click at [322, 246] on div at bounding box center [319, 249] width 8 height 10
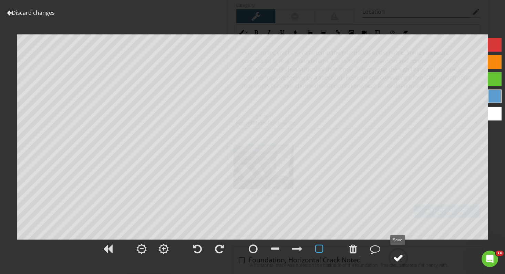
click at [403, 257] on div at bounding box center [398, 258] width 10 height 10
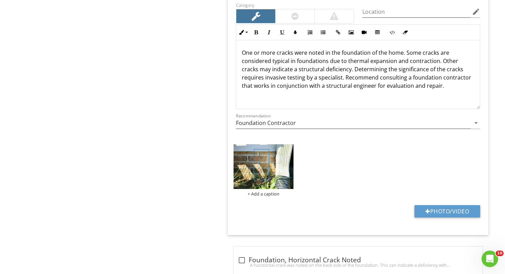
click at [161, 147] on div "Foundation: Slab General Foundation Floor Structure Item Foundation Info Inform…" at bounding box center [315, 76] width 379 height 1206
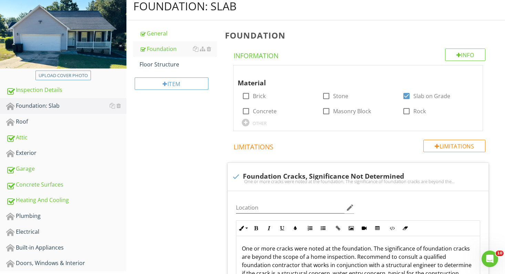
scroll to position [87, 0]
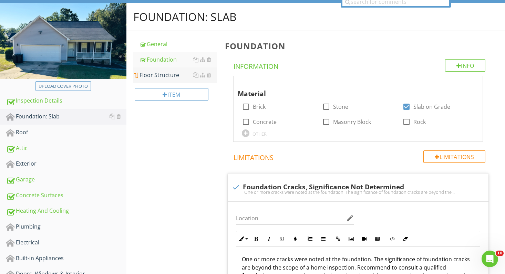
click at [163, 74] on div "Floor Structure" at bounding box center [179, 75] width 78 height 8
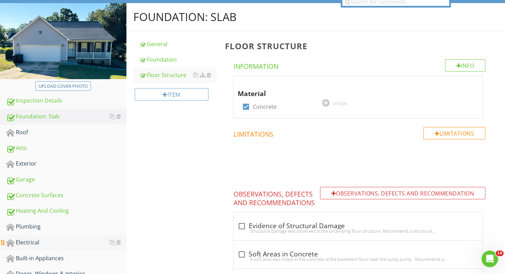
click at [32, 243] on div "Electrical" at bounding box center [66, 243] width 120 height 9
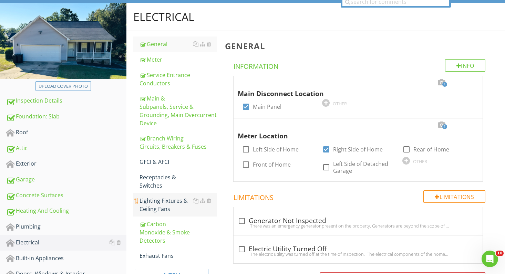
click at [164, 203] on div "Lighting Fixtures & Ceiling Fans" at bounding box center [179, 205] width 78 height 17
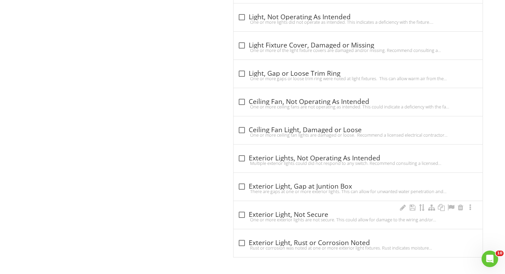
scroll to position [847, 0]
click at [243, 214] on div at bounding box center [242, 216] width 12 height 12
checkbox input "true"
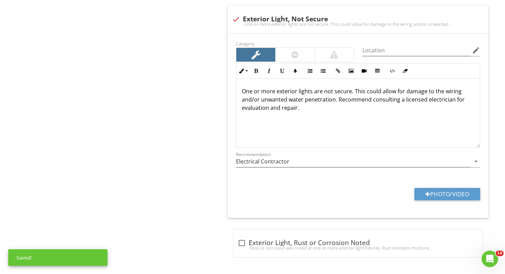
scroll to position [1054, 0]
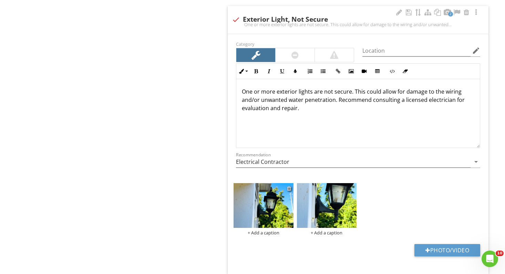
click at [289, 188] on div at bounding box center [289, 189] width 4 height 6
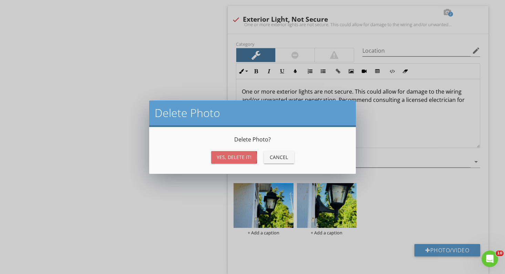
click at [235, 158] on div "Yes, Delete it!" at bounding box center [234, 157] width 35 height 7
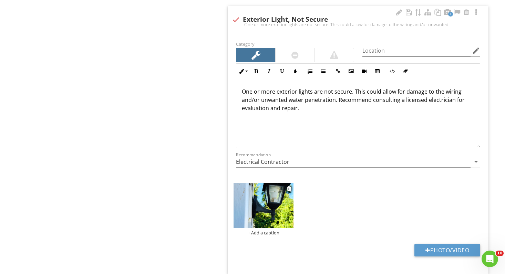
click at [242, 207] on img at bounding box center [264, 205] width 60 height 45
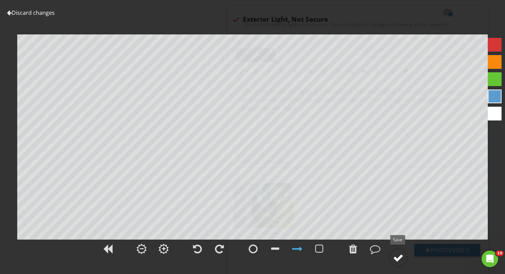
click at [401, 259] on div at bounding box center [398, 258] width 10 height 10
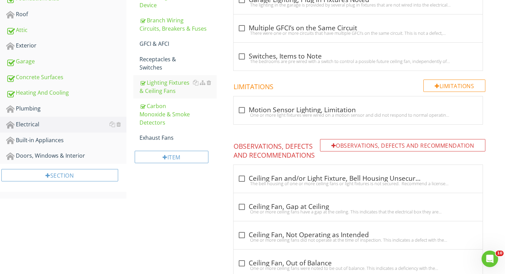
scroll to position [206, 0]
click at [40, 64] on div "Garage" at bounding box center [66, 61] width 120 height 9
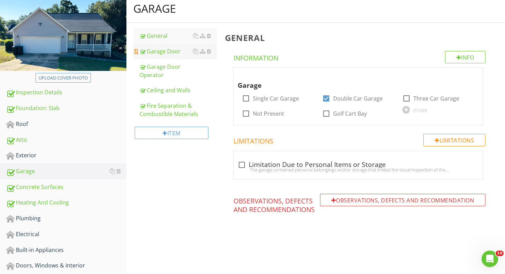
scroll to position [93, 0]
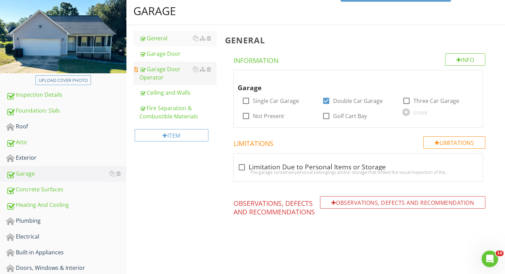
click at [164, 71] on div "Garage Door Operator" at bounding box center [179, 73] width 78 height 17
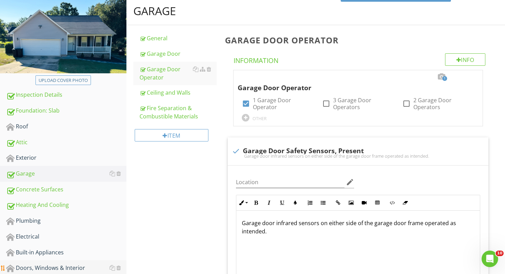
click at [65, 267] on div "Doors, Windows & Interior" at bounding box center [66, 268] width 120 height 9
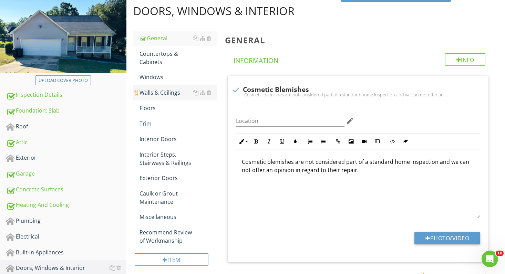
click at [163, 90] on div "Walls & Ceilings" at bounding box center [179, 93] width 78 height 8
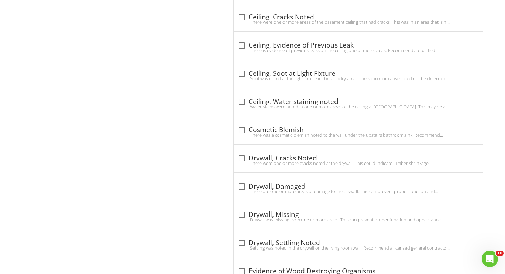
scroll to position [430, 0]
click at [240, 45] on div at bounding box center [242, 45] width 12 height 12
checkbox input "true"
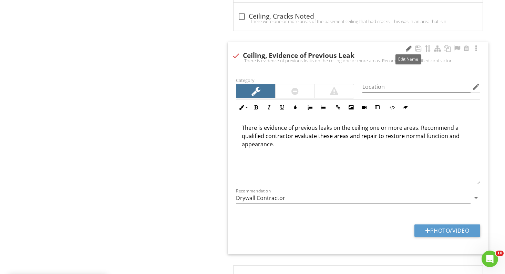
click at [410, 45] on div at bounding box center [409, 48] width 8 height 7
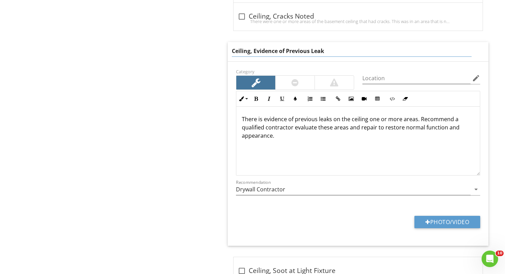
click at [310, 50] on input "Ceiling, Evidence of Previous Leak" at bounding box center [352, 50] width 240 height 11
type input "Ceiling, Evidence of Leak"
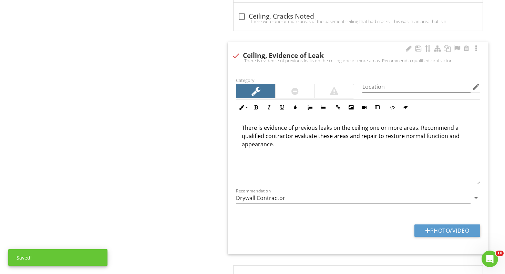
click at [316, 118] on div "There is evidence of previous leaks on the ceiling one or more areas. Recommend…" at bounding box center [358, 149] width 244 height 69
click at [447, 130] on p "There is evidence of previous or present leaks on the ceiling one or more areas…" at bounding box center [358, 136] width 233 height 25
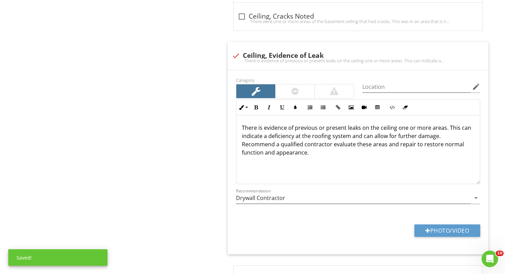
click at [213, 149] on div "Doors, Windows & Interior General Countertops & Cabinets Windows Walls & Ceilin…" at bounding box center [315, 214] width 379 height 1109
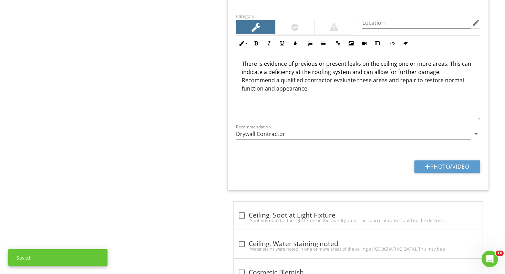
scroll to position [512, 0]
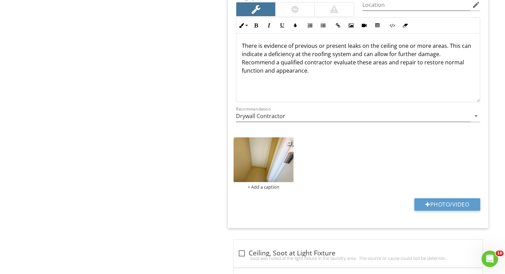
click at [266, 185] on div "+ Add a caption" at bounding box center [264, 187] width 60 height 6
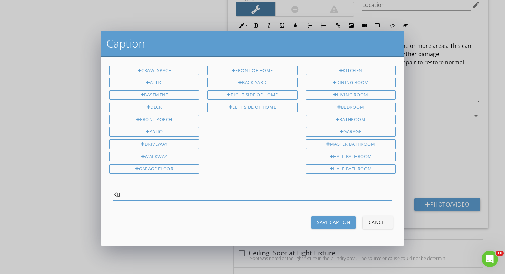
type input "K"
type input "Linen closet"
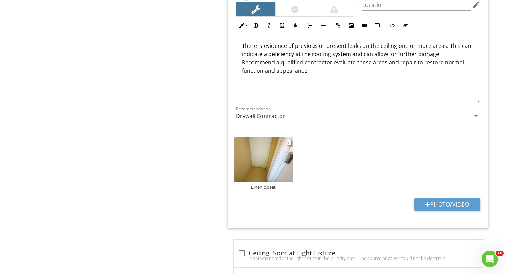
click at [253, 165] on img at bounding box center [264, 160] width 60 height 45
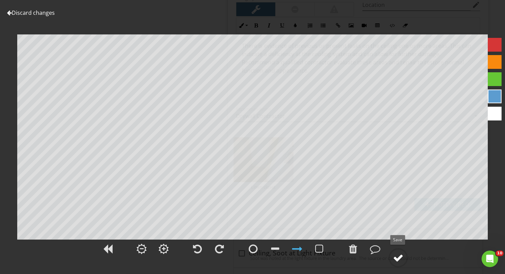
click at [403, 257] on div at bounding box center [398, 258] width 10 height 10
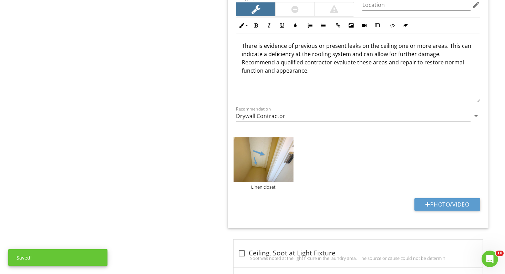
click at [182, 208] on div "Doors, Windows & Interior General Countertops & Cabinets Windows Walls & Ceilin…" at bounding box center [315, 160] width 379 height 1165
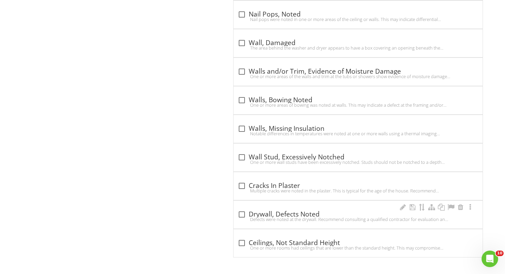
scroll to position [980, 0]
click at [242, 212] on div at bounding box center [242, 215] width 12 height 12
checkbox input "true"
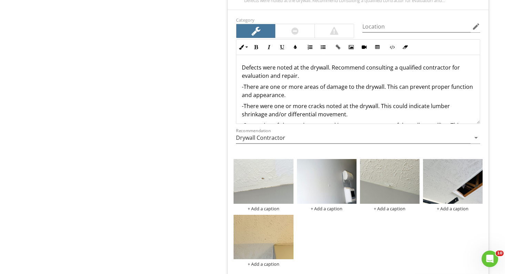
scroll to position [1212, 0]
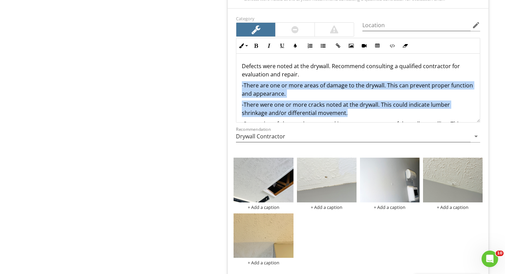
drag, startPoint x: 326, startPoint y: 113, endPoint x: 233, endPoint y: 85, distance: 96.8
click at [233, 85] on div "Inline Style XLarge Large Normal Small Light Small/Light Bold Italic Underline …" at bounding box center [358, 80] width 253 height 85
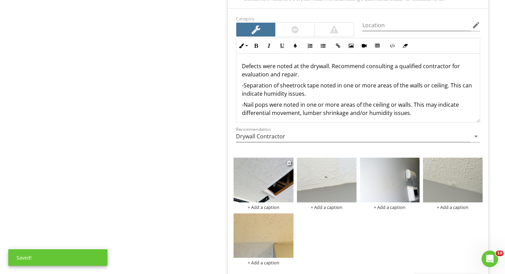
click at [268, 205] on div "+ Add a caption" at bounding box center [264, 208] width 60 height 6
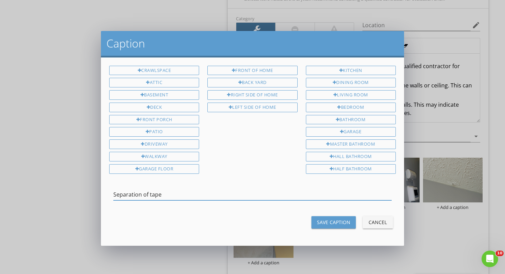
type input "Separation of tape"
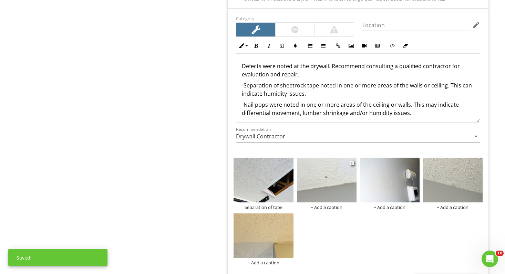
click at [317, 206] on div "+ Add a caption" at bounding box center [327, 208] width 60 height 6
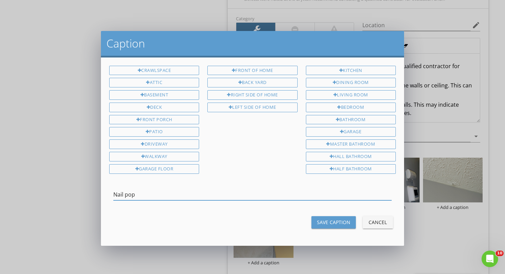
type input "Nail pop"
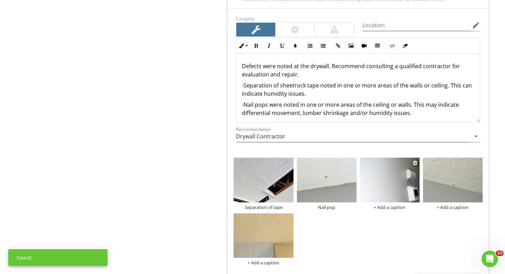
click at [388, 206] on div "+ Add a caption" at bounding box center [390, 208] width 60 height 6
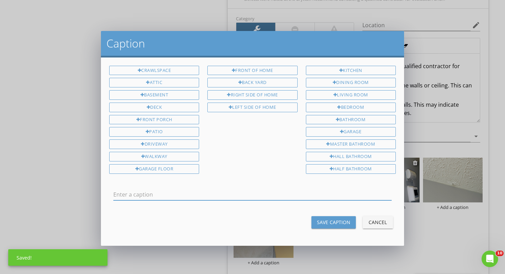
scroll to position [0, 0]
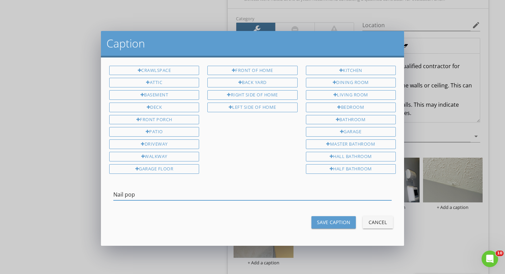
type input "Nail pop"
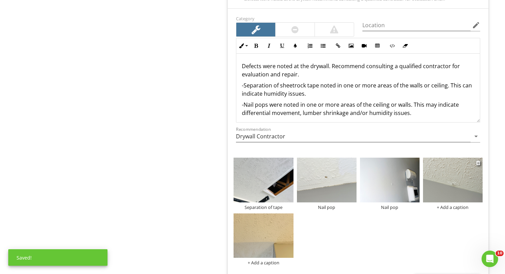
click at [457, 206] on div "+ Add a caption" at bounding box center [453, 208] width 60 height 6
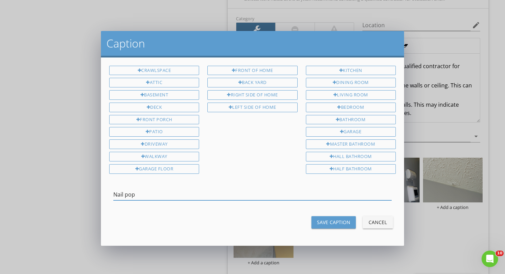
type input "Nail pop"
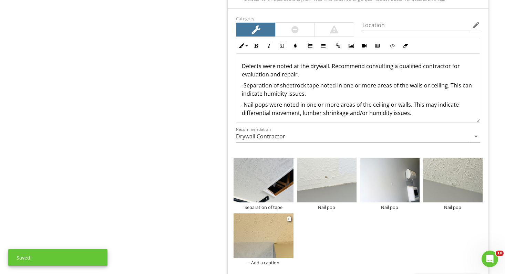
click at [267, 262] on div "+ Add a caption" at bounding box center [264, 263] width 60 height 6
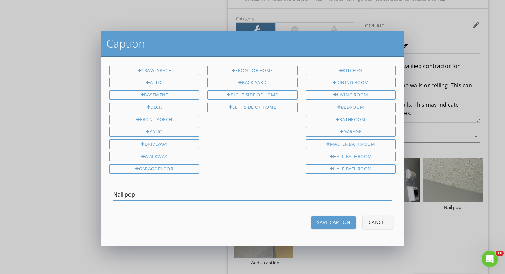
type input "Nail pop"
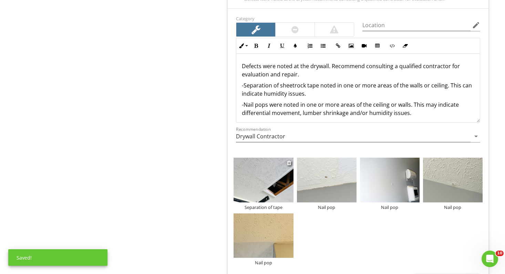
click at [271, 190] on img at bounding box center [264, 180] width 60 height 45
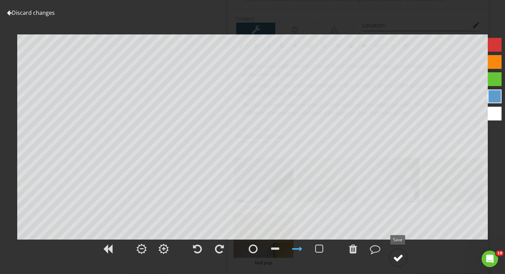
click at [397, 258] on div at bounding box center [398, 258] width 10 height 10
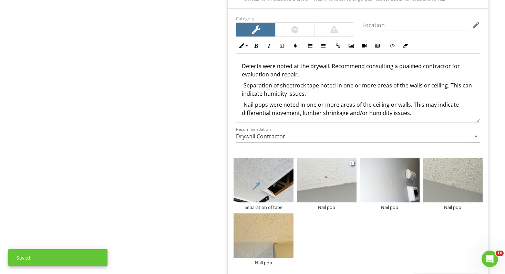
click at [329, 184] on img at bounding box center [327, 180] width 60 height 45
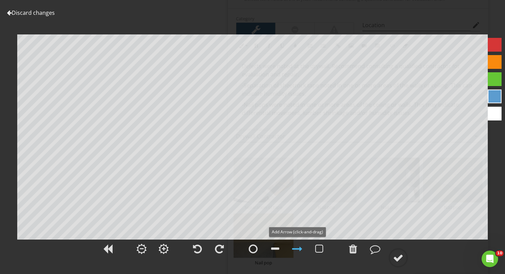
click at [297, 248] on div at bounding box center [297, 249] width 10 height 10
click at [402, 257] on div at bounding box center [398, 258] width 10 height 10
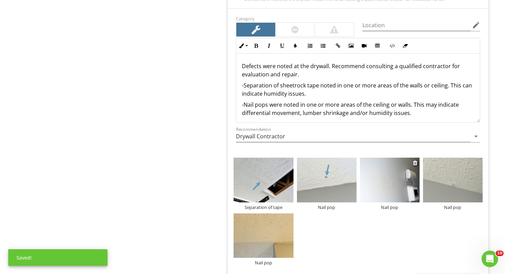
click at [383, 179] on img at bounding box center [390, 180] width 60 height 45
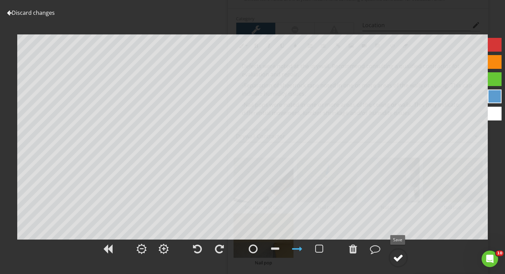
click at [400, 258] on div at bounding box center [398, 258] width 10 height 10
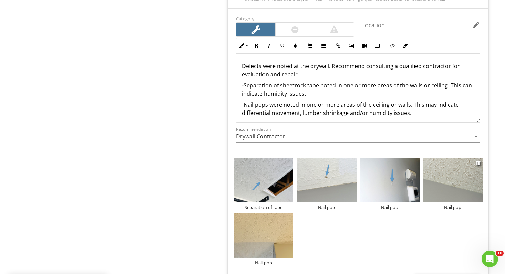
click at [443, 173] on img at bounding box center [453, 180] width 60 height 45
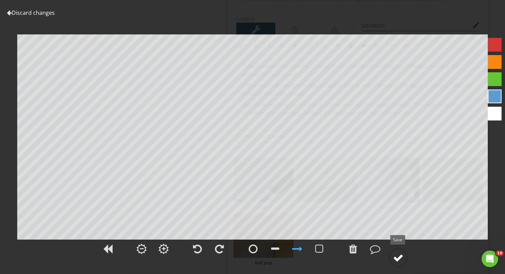
click at [403, 256] on div at bounding box center [398, 258] width 10 height 10
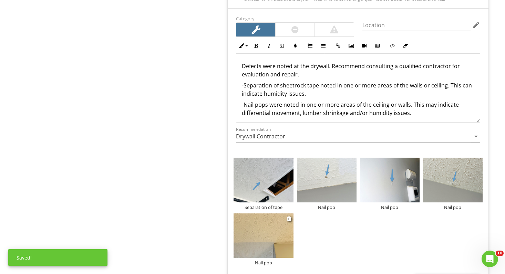
click at [274, 232] on img at bounding box center [264, 236] width 60 height 45
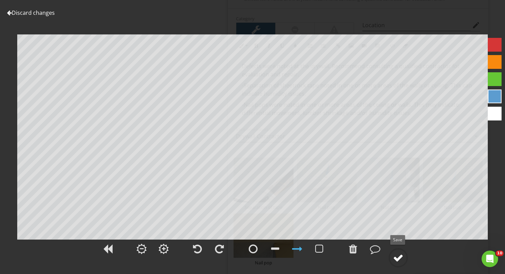
click at [399, 256] on div at bounding box center [398, 258] width 10 height 10
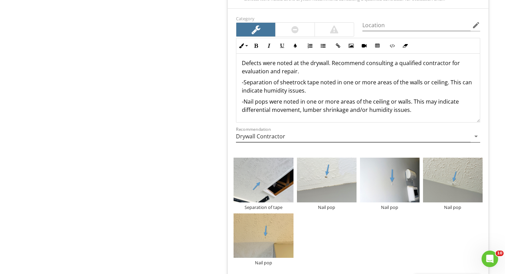
scroll to position [3, 0]
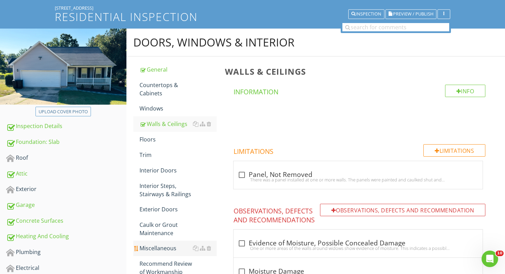
scroll to position [61, 0]
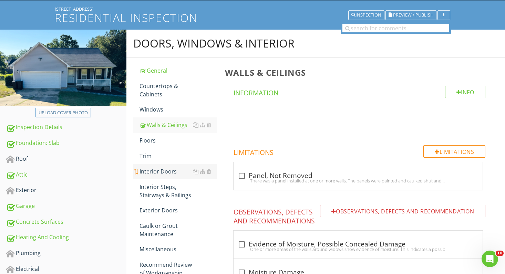
click at [165, 169] on div "Interior Doors" at bounding box center [179, 172] width 78 height 8
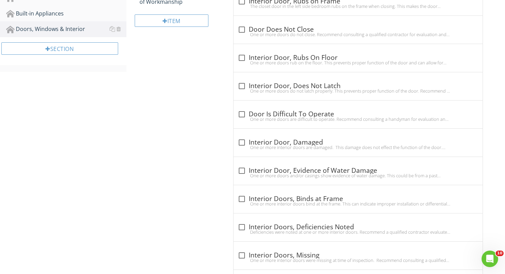
scroll to position [356, 0]
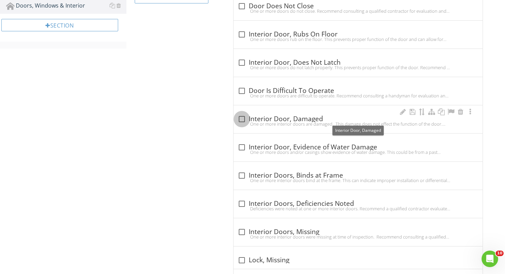
click at [243, 118] on div at bounding box center [242, 119] width 12 height 12
checkbox input "true"
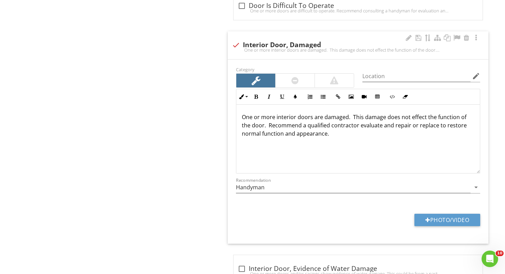
scroll to position [443, 0]
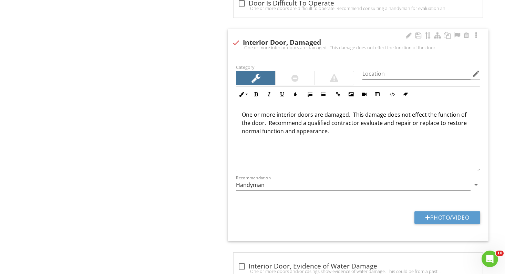
click at [259, 124] on p "One or more interior doors are damaged. This damage does not effect the functio…" at bounding box center [358, 123] width 233 height 25
click at [182, 117] on div "Doors, Windows & Interior General Countertops & Cabinets Windows Walls & Ceilin…" at bounding box center [315, 256] width 379 height 1218
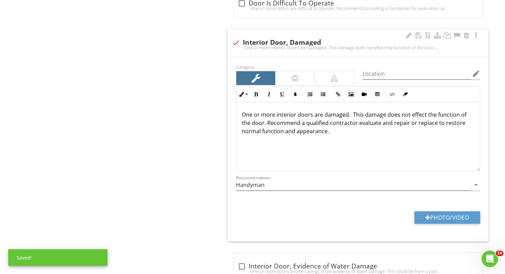
click at [353, 113] on p "One or more interior doors are damaged. This damage does not effect the functio…" at bounding box center [358, 123] width 233 height 25
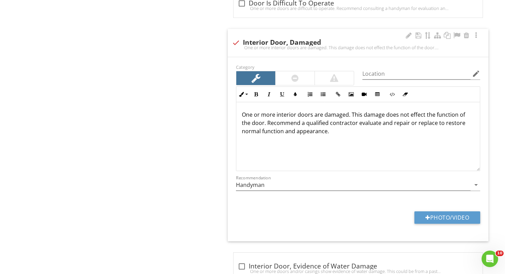
click at [410, 114] on p "One or more interior doors are damaged. This damage does not effect the functio…" at bounding box center [358, 123] width 233 height 25
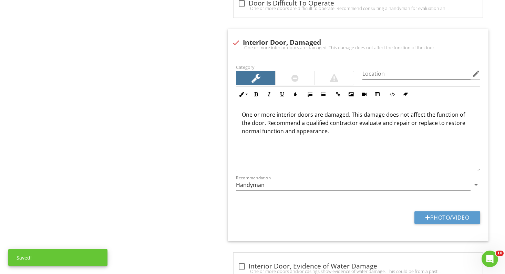
click at [210, 137] on div "Doors, Windows & Interior General Countertops & Cabinets Windows Walls & Ceilin…" at bounding box center [315, 256] width 379 height 1218
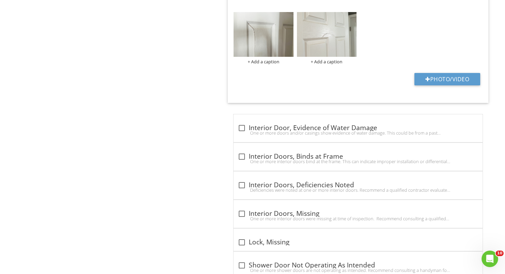
scroll to position [640, 0]
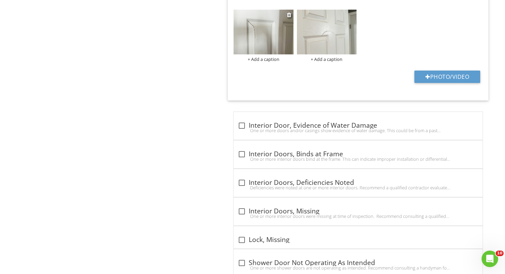
click at [260, 42] on img at bounding box center [264, 32] width 60 height 45
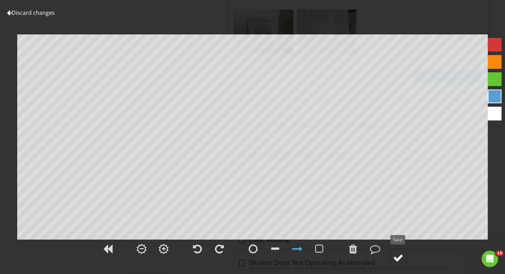
click at [402, 257] on div at bounding box center [398, 258] width 10 height 10
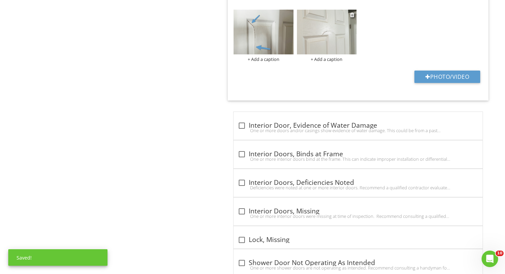
click at [329, 41] on img at bounding box center [327, 32] width 60 height 45
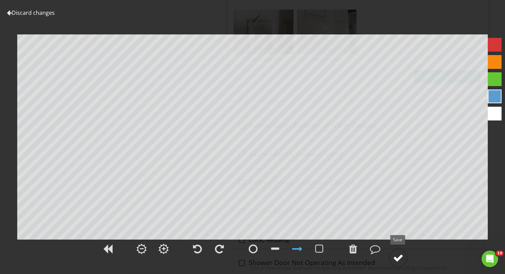
click at [400, 258] on div at bounding box center [398, 258] width 10 height 10
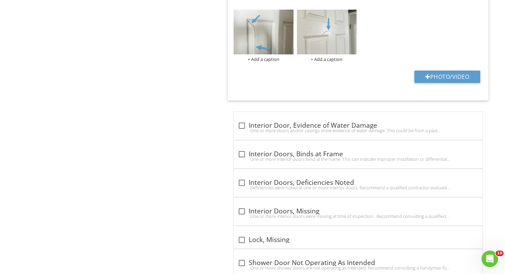
click at [169, 138] on div "Doors, Windows & Interior General Countertops & Cabinets Windows Walls & Ceilin…" at bounding box center [315, 87] width 379 height 1274
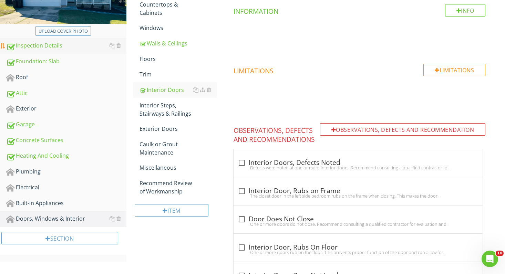
scroll to position [186, 0]
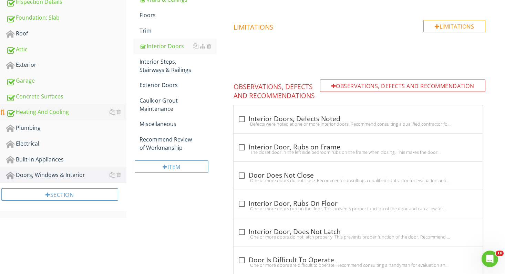
click at [51, 114] on div "Heating And Cooling" at bounding box center [66, 112] width 120 height 9
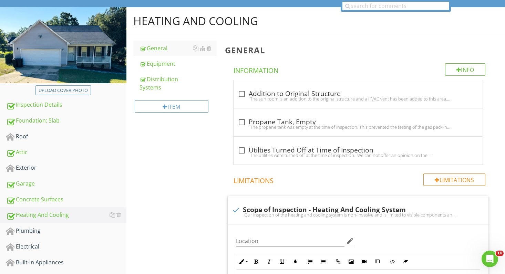
scroll to position [57, 0]
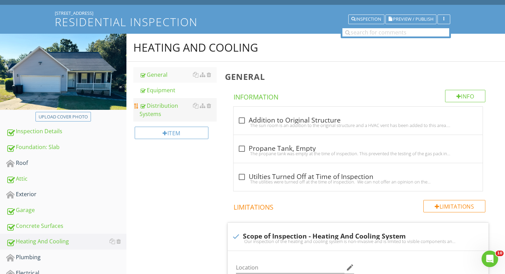
click at [163, 108] on div "Distribution Systems" at bounding box center [179, 110] width 78 height 17
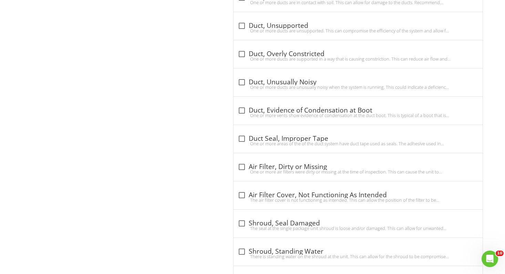
scroll to position [678, 0]
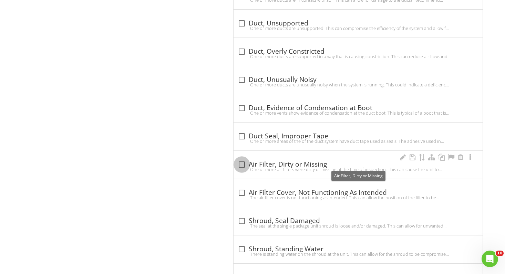
click at [242, 163] on div at bounding box center [242, 165] width 12 height 12
checkbox input "true"
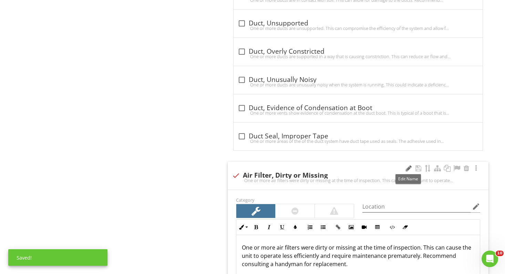
click at [405, 169] on div at bounding box center [409, 168] width 8 height 7
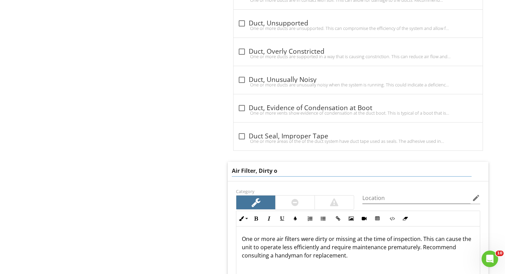
type input "Air Filter, Dirty"
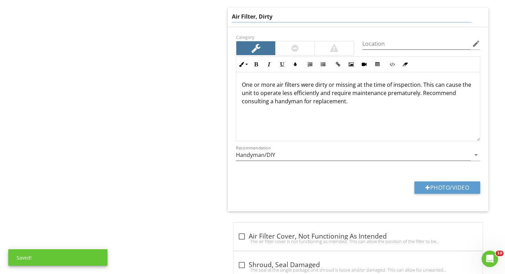
scroll to position [842, 0]
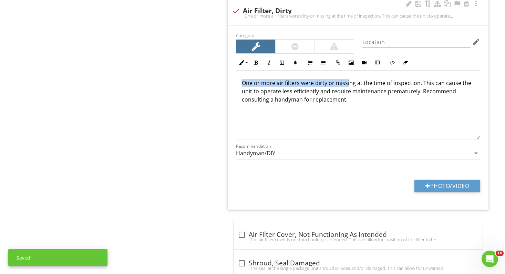
drag, startPoint x: 353, startPoint y: 73, endPoint x: 347, endPoint y: 80, distance: 9.0
click at [348, 81] on p "One or more air filters were dirty or missing at the time of inspection. This c…" at bounding box center [358, 91] width 233 height 25
click at [353, 77] on div "One or more air filters were dirty or missing at the time of inspection. This c…" at bounding box center [358, 105] width 244 height 69
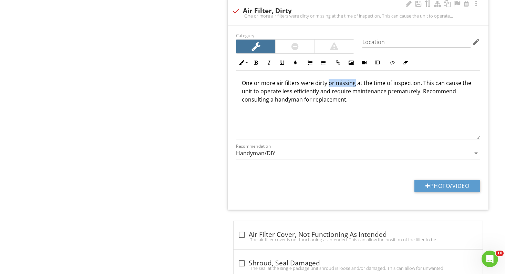
drag, startPoint x: 354, startPoint y: 83, endPoint x: 328, endPoint y: 84, distance: 25.5
click at [328, 84] on p "One or more air filters were dirty or missing at the time of inspection. This c…" at bounding box center [358, 91] width 233 height 25
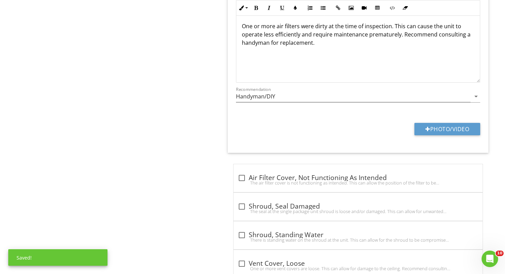
scroll to position [903, 0]
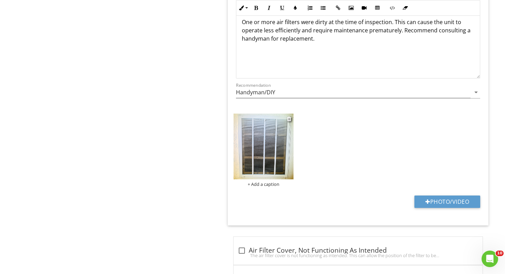
click at [278, 160] on img at bounding box center [264, 147] width 60 height 66
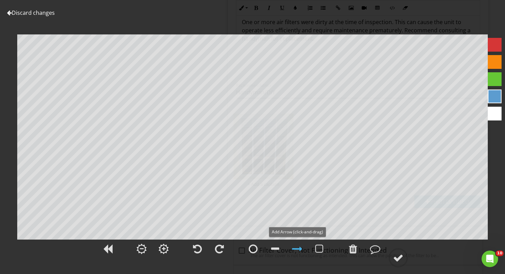
click at [296, 251] on div at bounding box center [297, 249] width 10 height 10
click at [399, 259] on div at bounding box center [398, 258] width 10 height 10
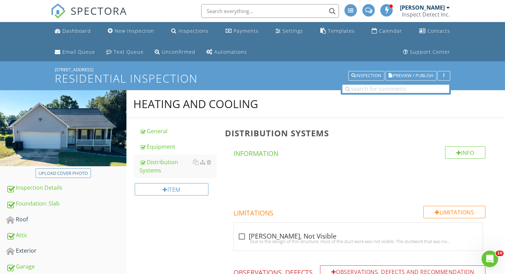
scroll to position [0, 0]
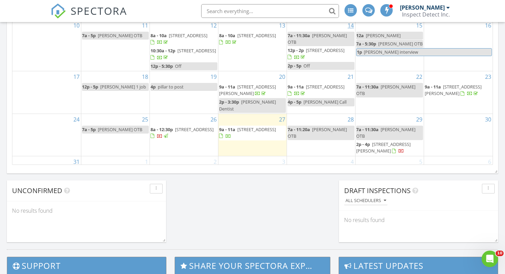
scroll to position [533, 0]
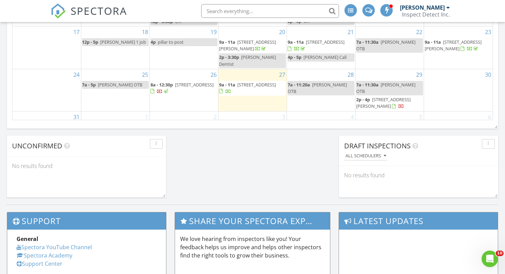
click at [250, 82] on span "3711 Rockhurst Dr, Fayetteville 28306" at bounding box center [256, 85] width 39 height 6
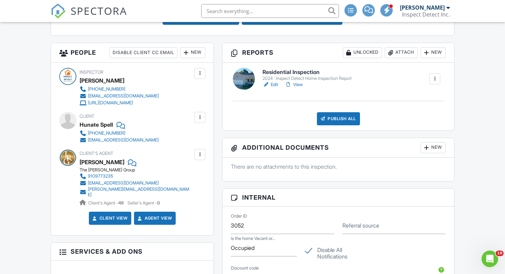
scroll to position [262, 0]
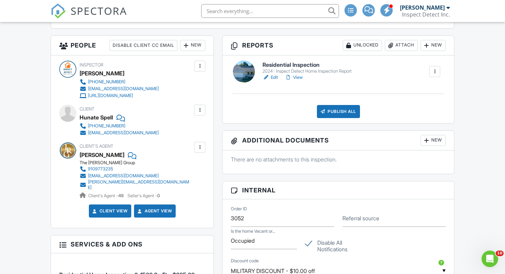
click at [275, 75] on link "Edit" at bounding box center [271, 77] width 16 height 7
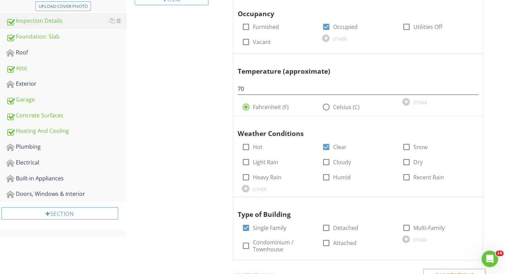
scroll to position [171, 0]
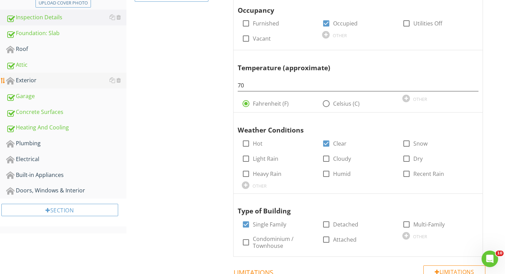
click at [34, 82] on div "Exterior" at bounding box center [66, 80] width 120 height 9
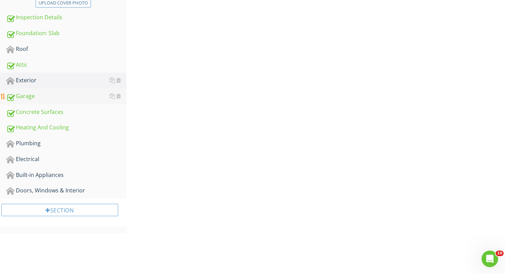
scroll to position [135, 0]
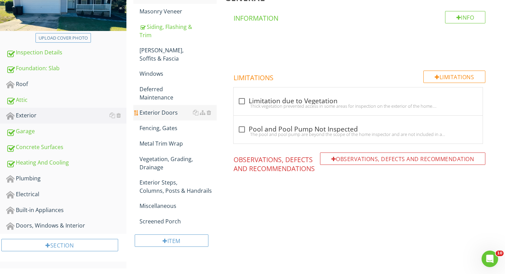
click at [152, 111] on div "Exterior Doors" at bounding box center [179, 113] width 78 height 8
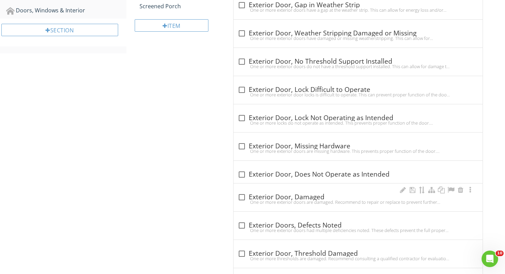
scroll to position [327, 0]
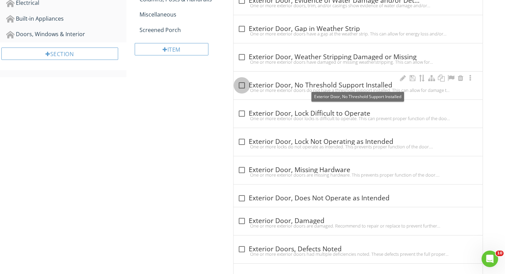
click at [243, 82] on div at bounding box center [242, 86] width 12 height 12
checkbox input "true"
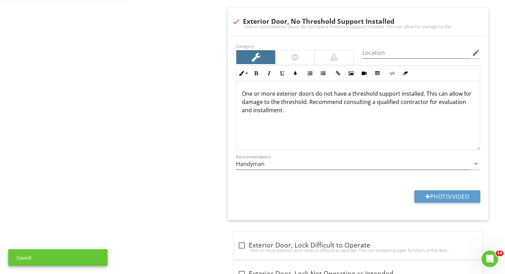
scroll to position [424, 0]
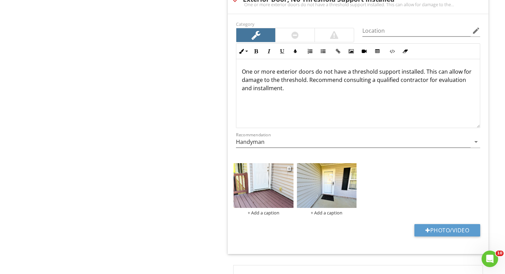
click at [279, 194] on img at bounding box center [264, 185] width 60 height 45
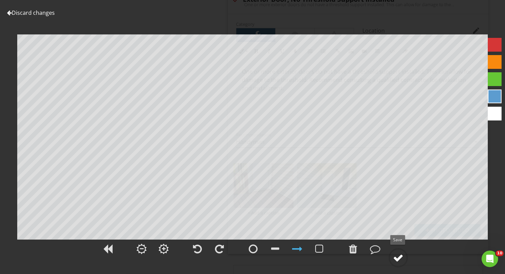
click at [395, 258] on div at bounding box center [398, 258] width 10 height 10
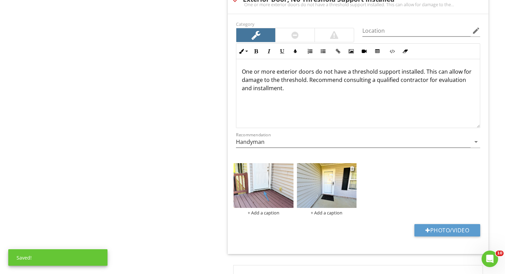
click at [326, 179] on img at bounding box center [327, 185] width 60 height 45
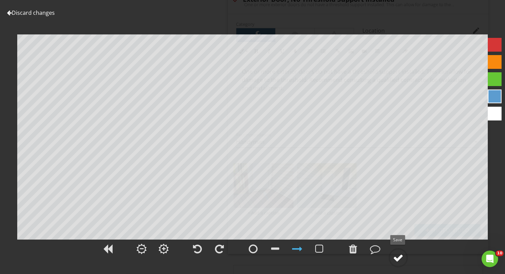
click at [399, 255] on div at bounding box center [398, 258] width 10 height 10
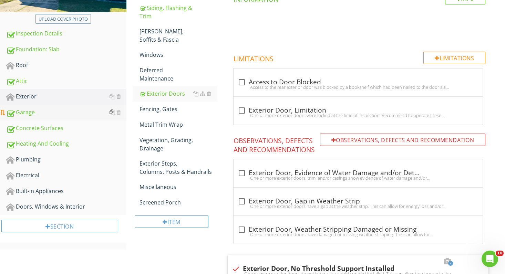
scroll to position [178, 0]
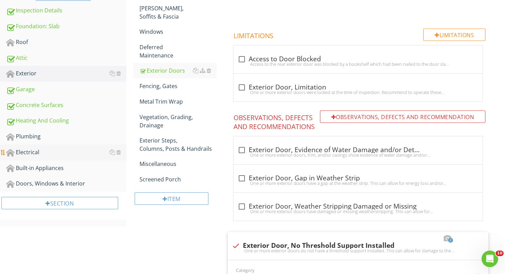
click at [28, 155] on div "Electrical" at bounding box center [66, 152] width 120 height 9
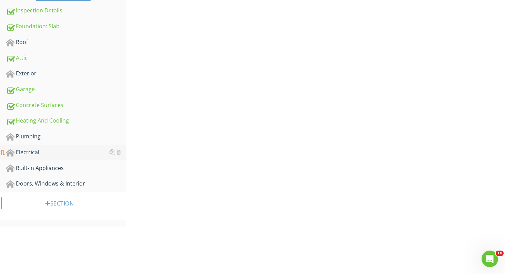
scroll to position [161, 0]
